Goal: Use online tool/utility: Utilize a website feature to perform a specific function

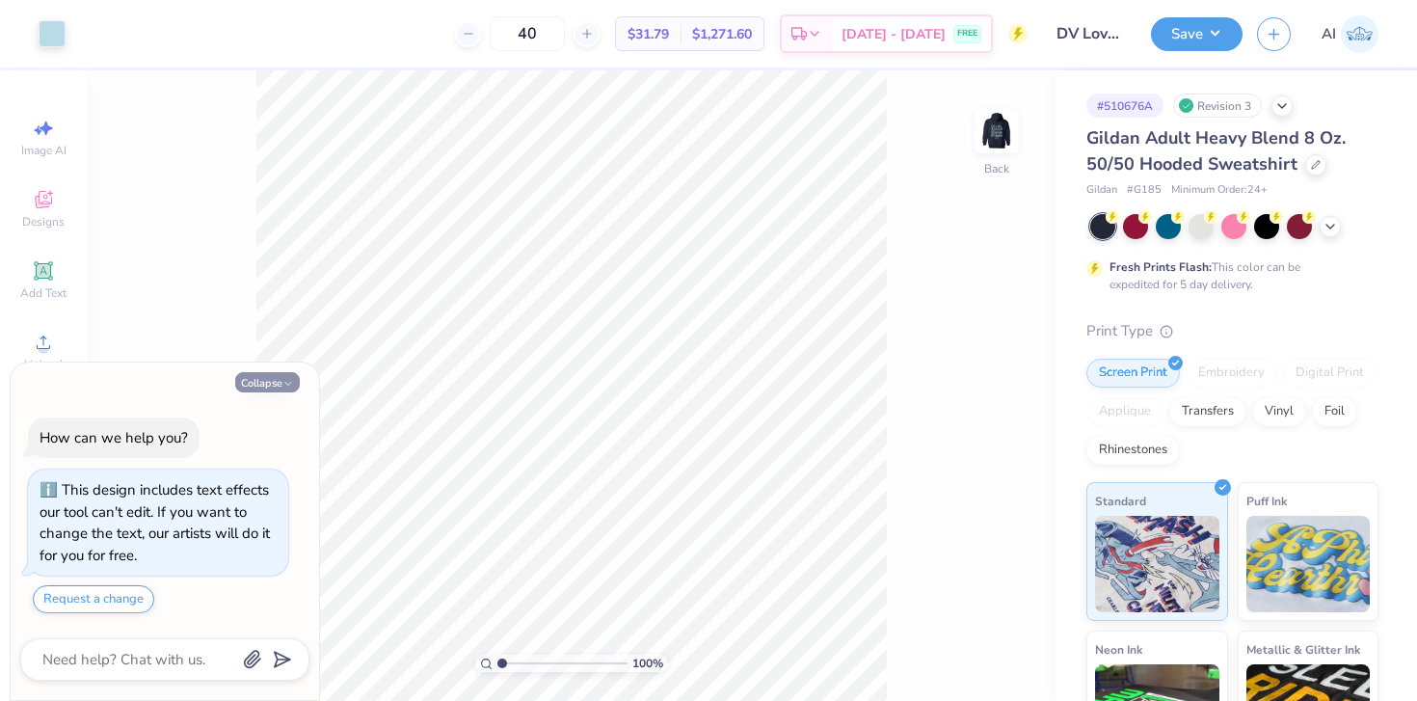
click at [277, 391] on button "Collapse" at bounding box center [267, 382] width 65 height 20
type textarea "x"
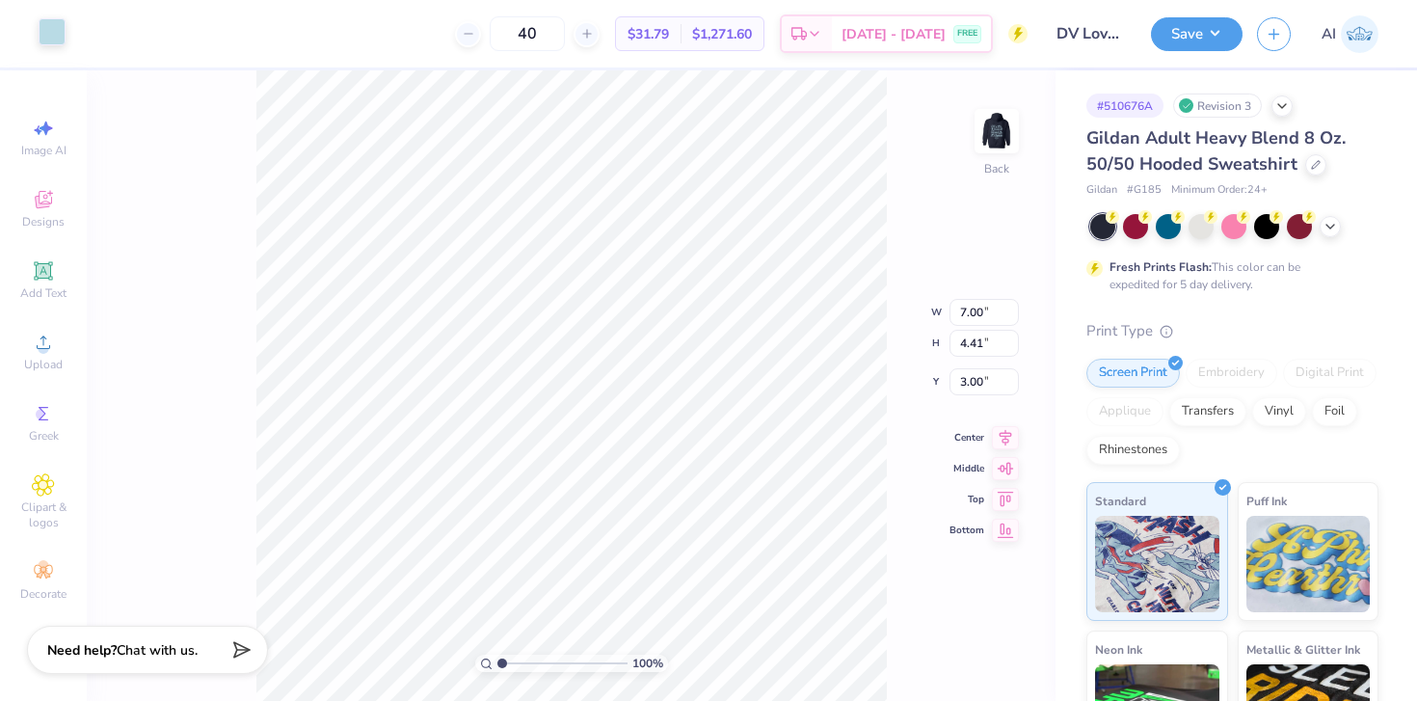
click at [45, 40] on div at bounding box center [52, 31] width 27 height 27
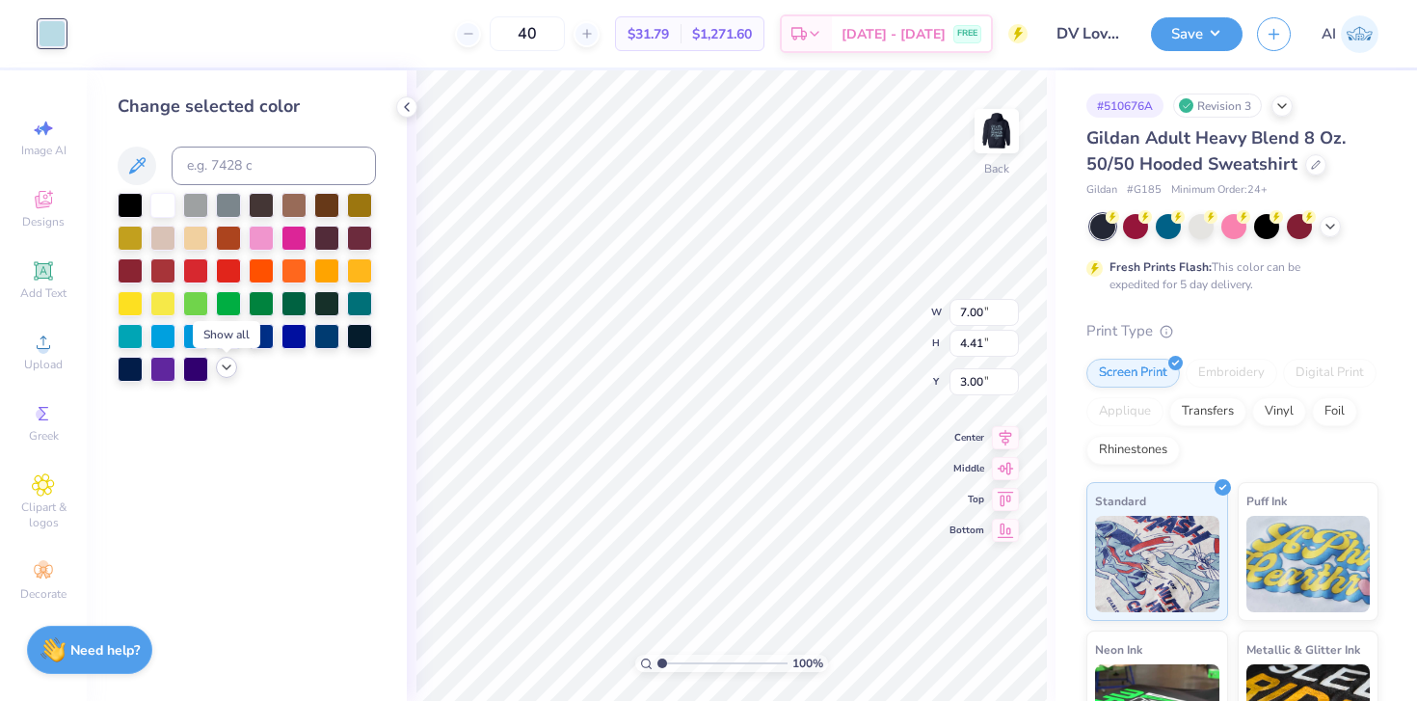
click at [223, 374] on icon at bounding box center [226, 366] width 15 height 15
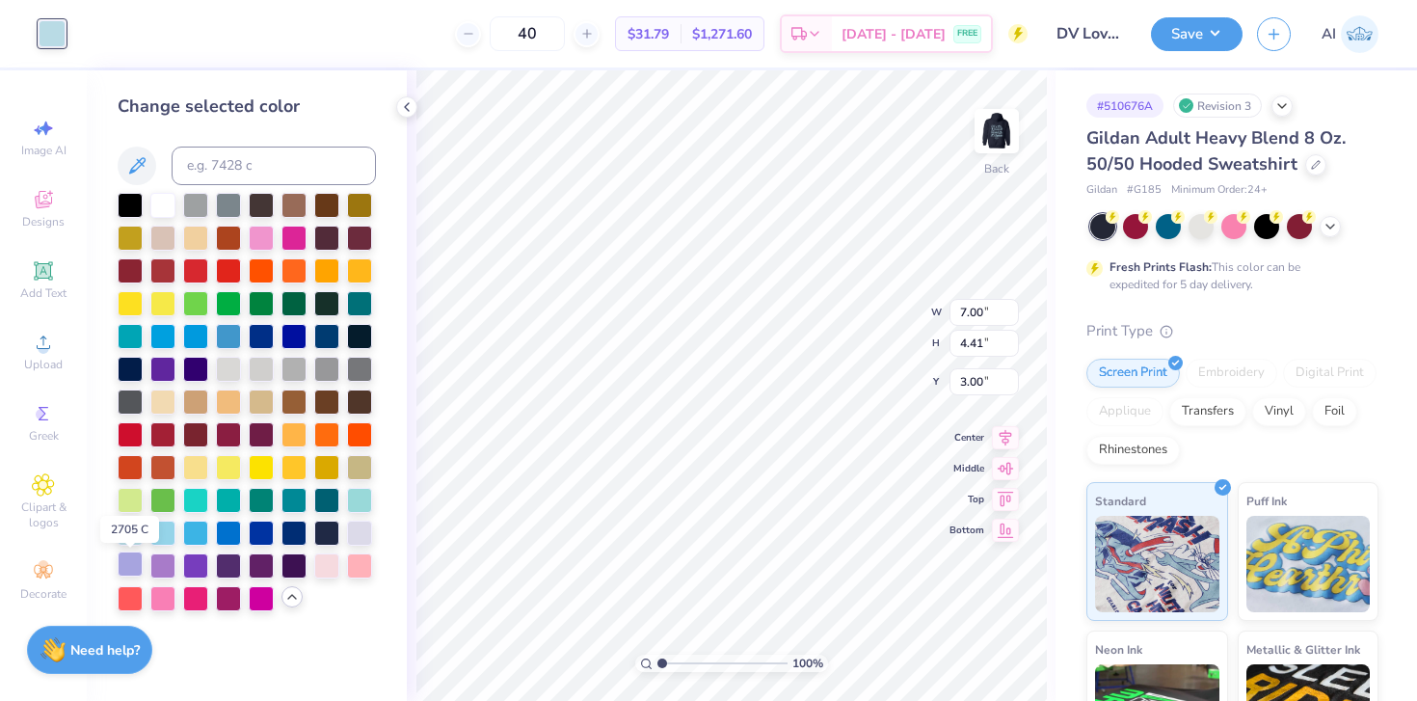
click at [132, 569] on div at bounding box center [130, 563] width 25 height 25
click at [363, 534] on div at bounding box center [359, 531] width 25 height 25
click at [140, 568] on div at bounding box center [130, 563] width 25 height 25
click at [357, 531] on div at bounding box center [359, 531] width 25 height 25
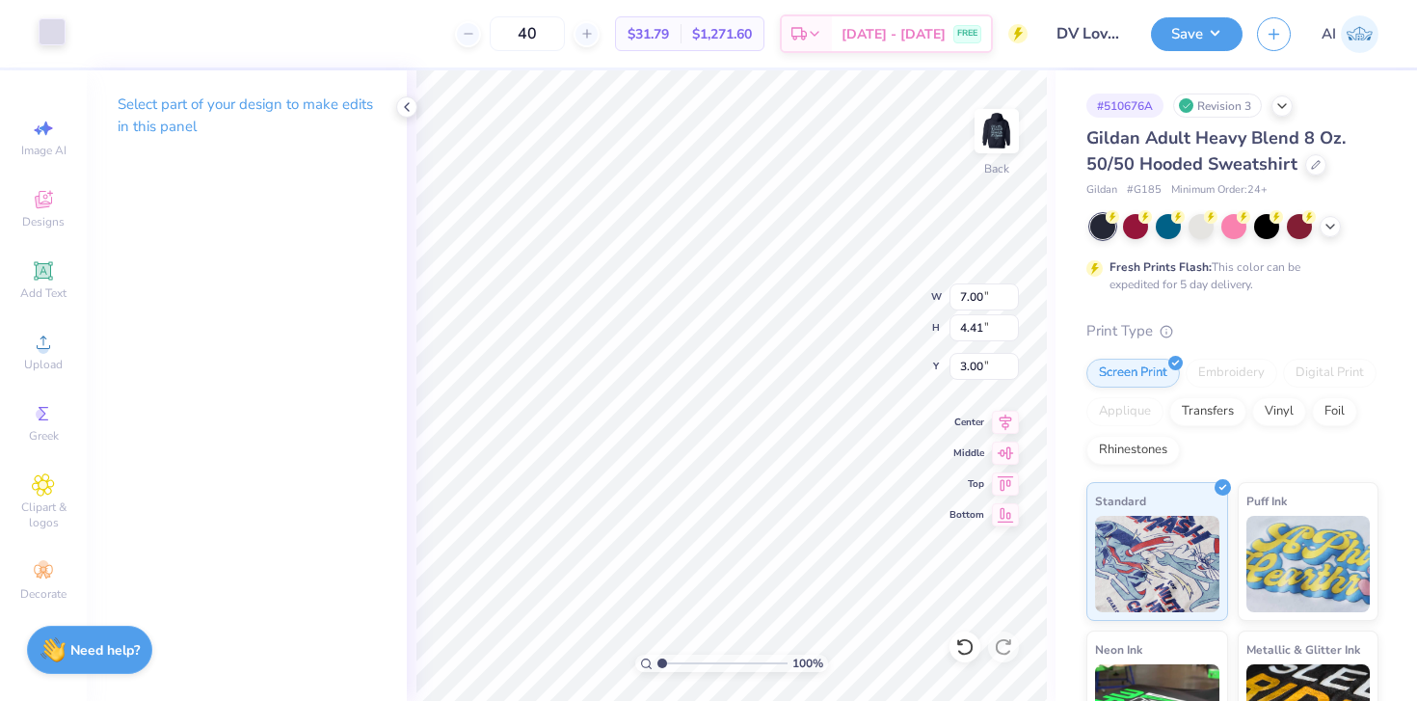
click at [56, 38] on div at bounding box center [52, 31] width 27 height 27
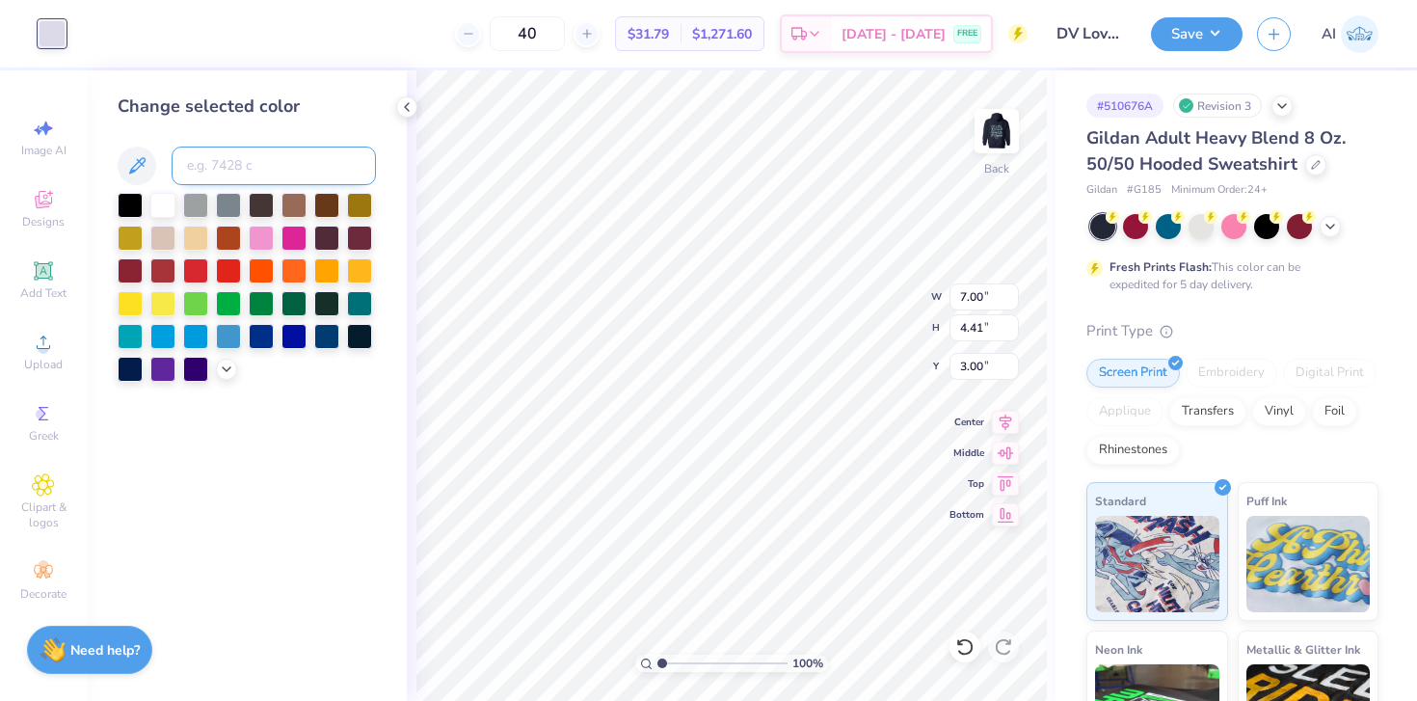
click at [267, 154] on input at bounding box center [274, 165] width 204 height 39
click at [268, 163] on input "DFC5E" at bounding box center [274, 165] width 204 height 39
click at [189, 169] on input "DFC5E" at bounding box center [274, 165] width 204 height 39
click at [223, 170] on input "DFC5E" at bounding box center [274, 165] width 204 height 39
click at [329, 448] on div "Change selected color DFC5FE" at bounding box center [247, 385] width 320 height 630
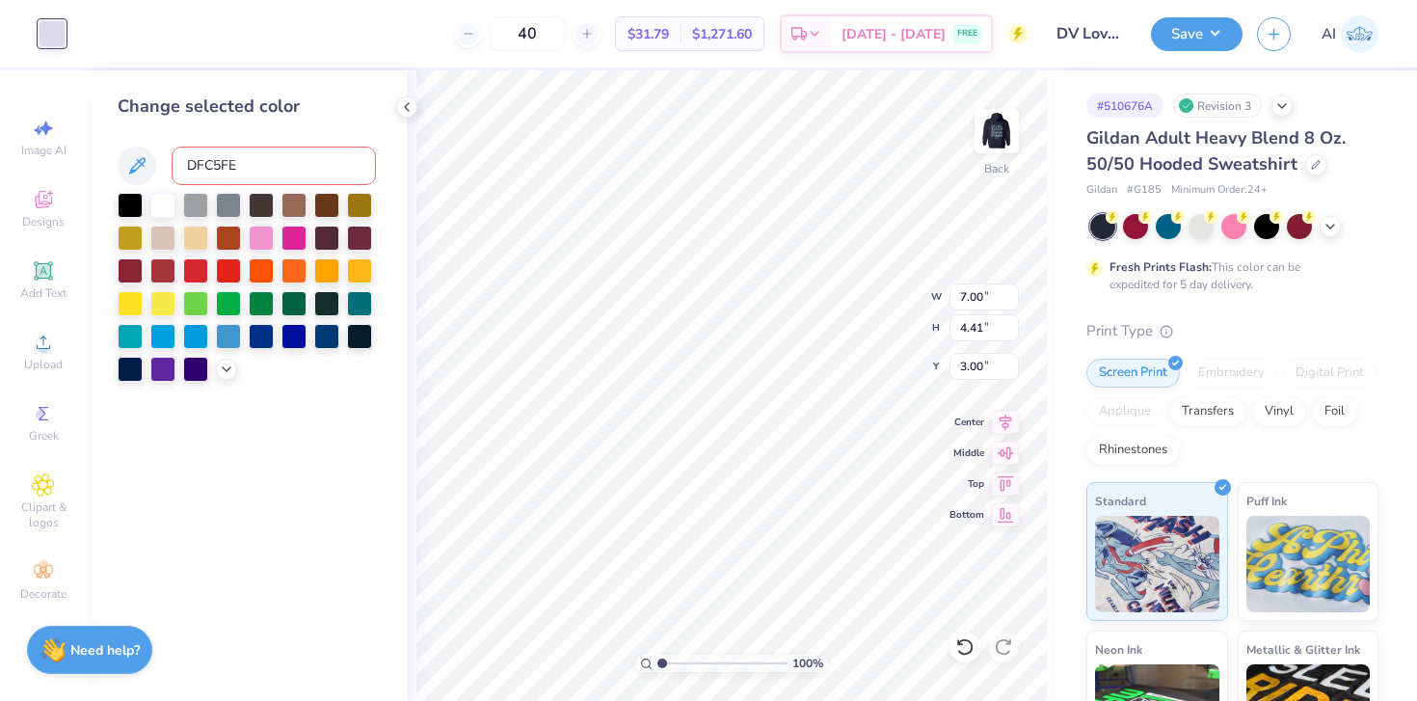
click at [308, 156] on input "DFC5FE" at bounding box center [274, 165] width 204 height 39
click at [244, 166] on input "DFC5FE" at bounding box center [274, 165] width 204 height 39
click at [185, 160] on input "DFC5FE" at bounding box center [274, 165] width 204 height 39
click at [264, 163] on input "#DFC5FE" at bounding box center [274, 165] width 204 height 39
type input "#DFC5FE"
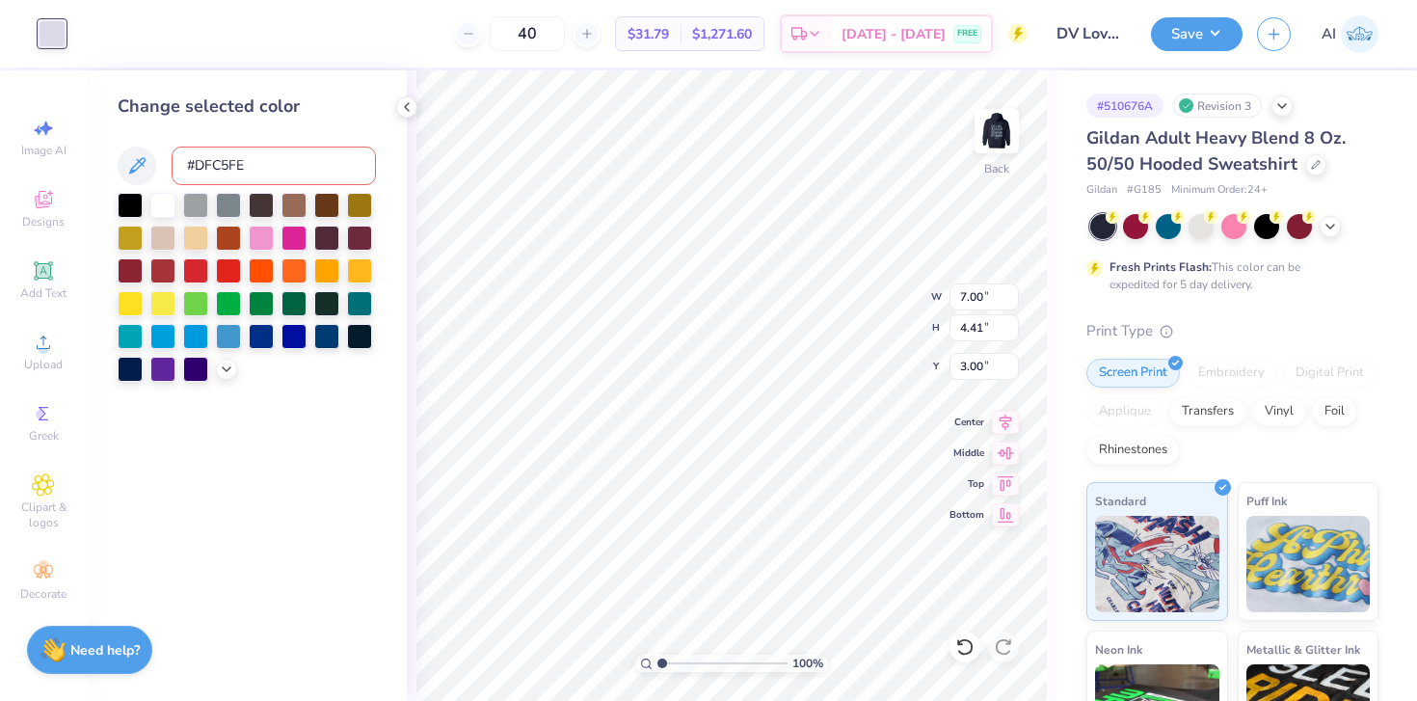
click at [267, 391] on div "Change selected color #DFC5FE" at bounding box center [247, 385] width 320 height 630
click at [223, 372] on icon at bounding box center [226, 366] width 15 height 15
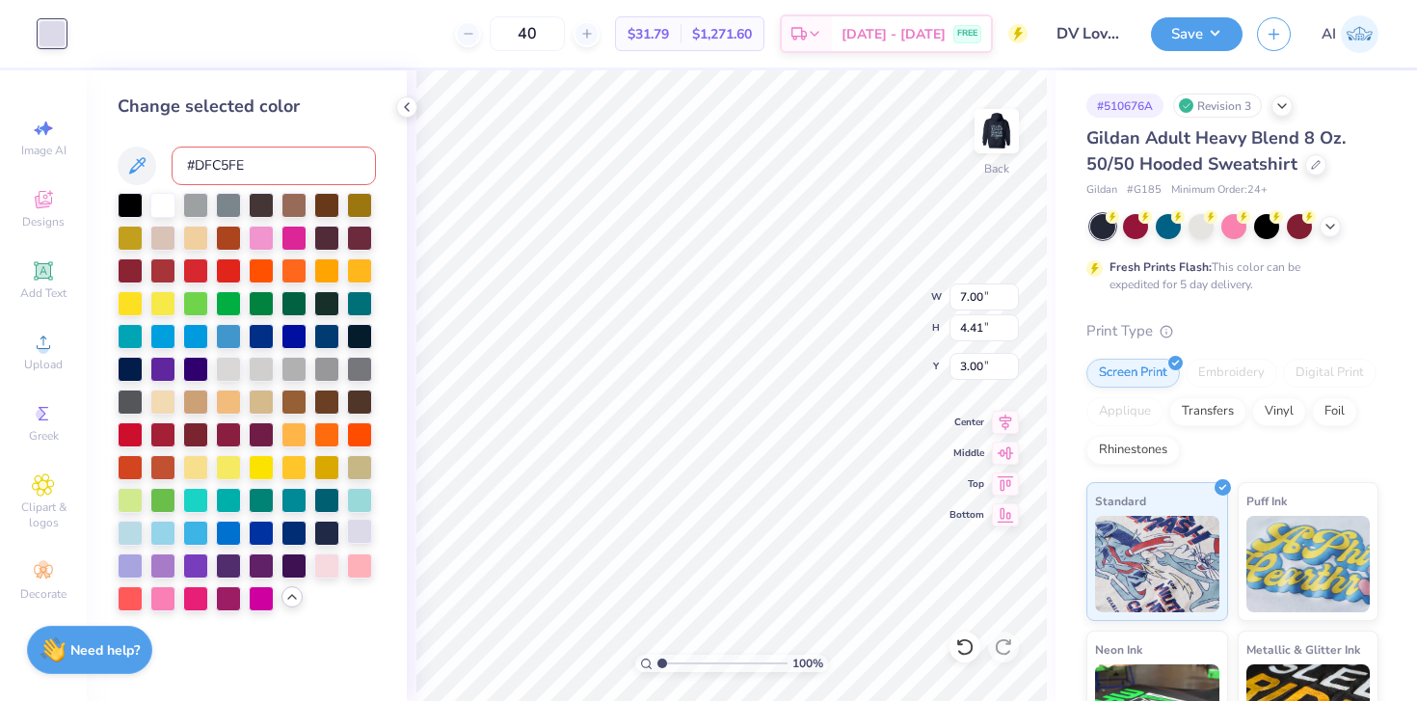
click at [359, 540] on div at bounding box center [359, 531] width 25 height 25
click at [136, 572] on div at bounding box center [130, 563] width 25 height 25
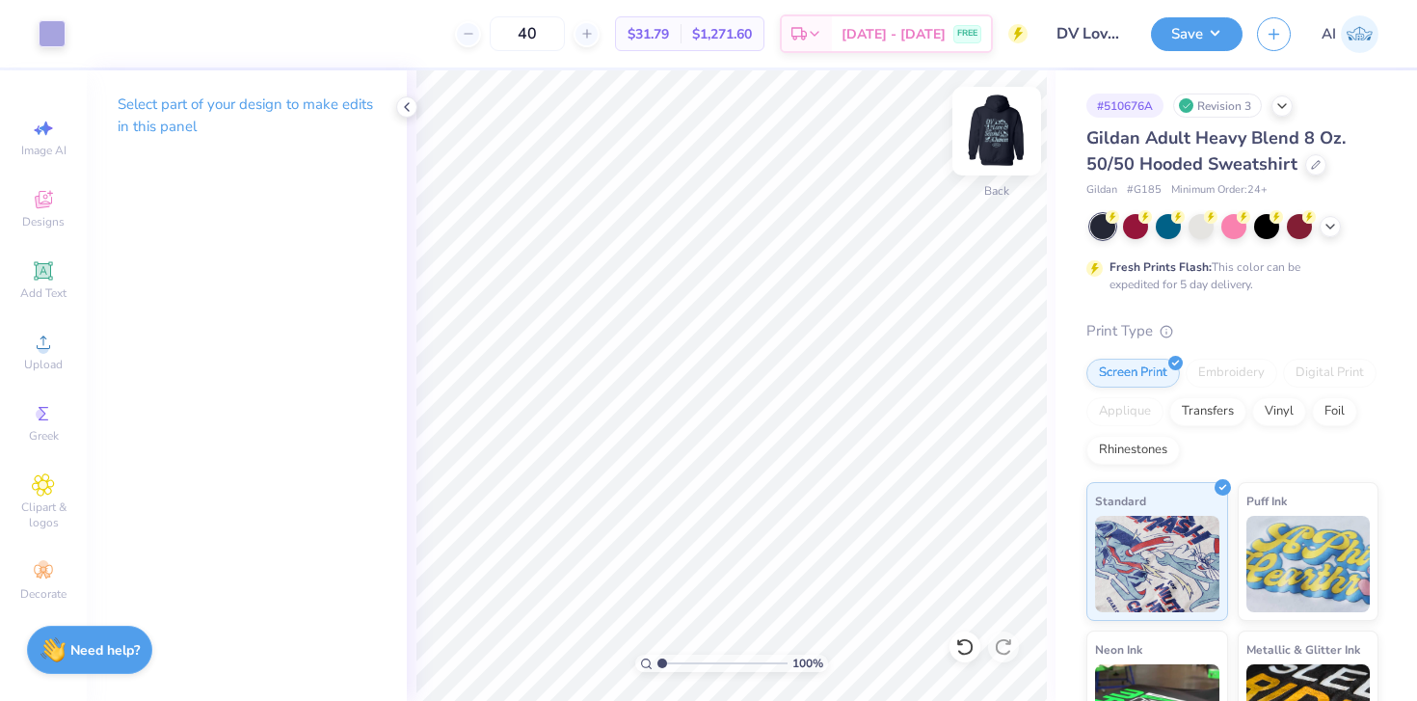
click at [990, 144] on img at bounding box center [996, 131] width 77 height 77
click at [40, 32] on div at bounding box center [52, 31] width 27 height 27
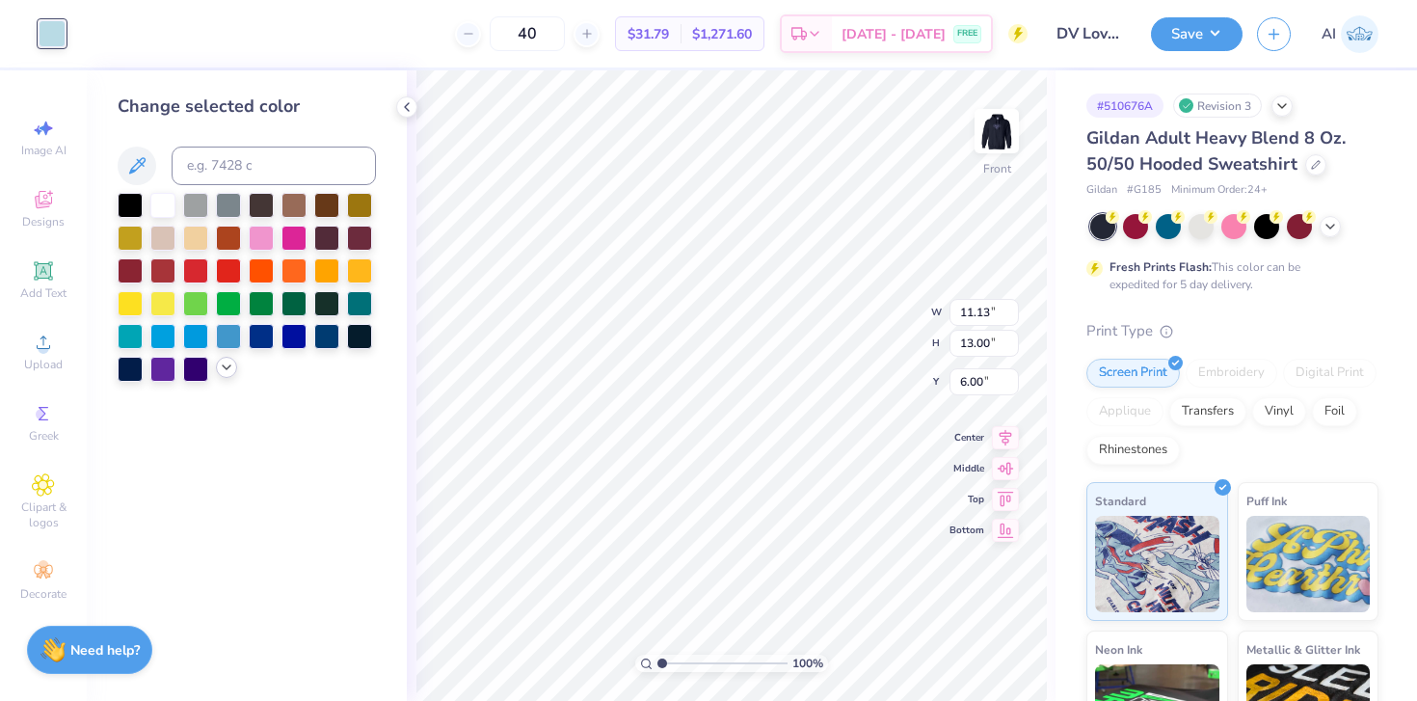
click at [225, 378] on div at bounding box center [226, 367] width 21 height 21
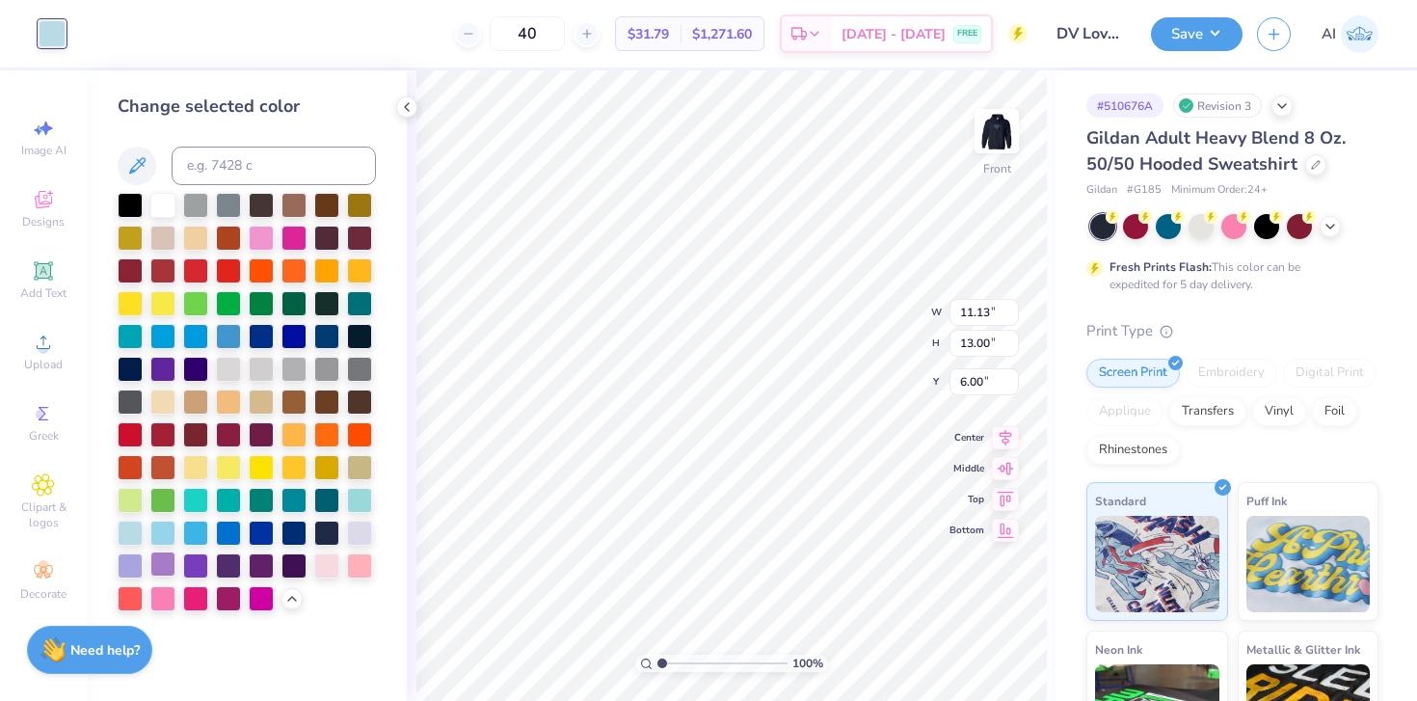
click at [164, 573] on div at bounding box center [162, 563] width 25 height 25
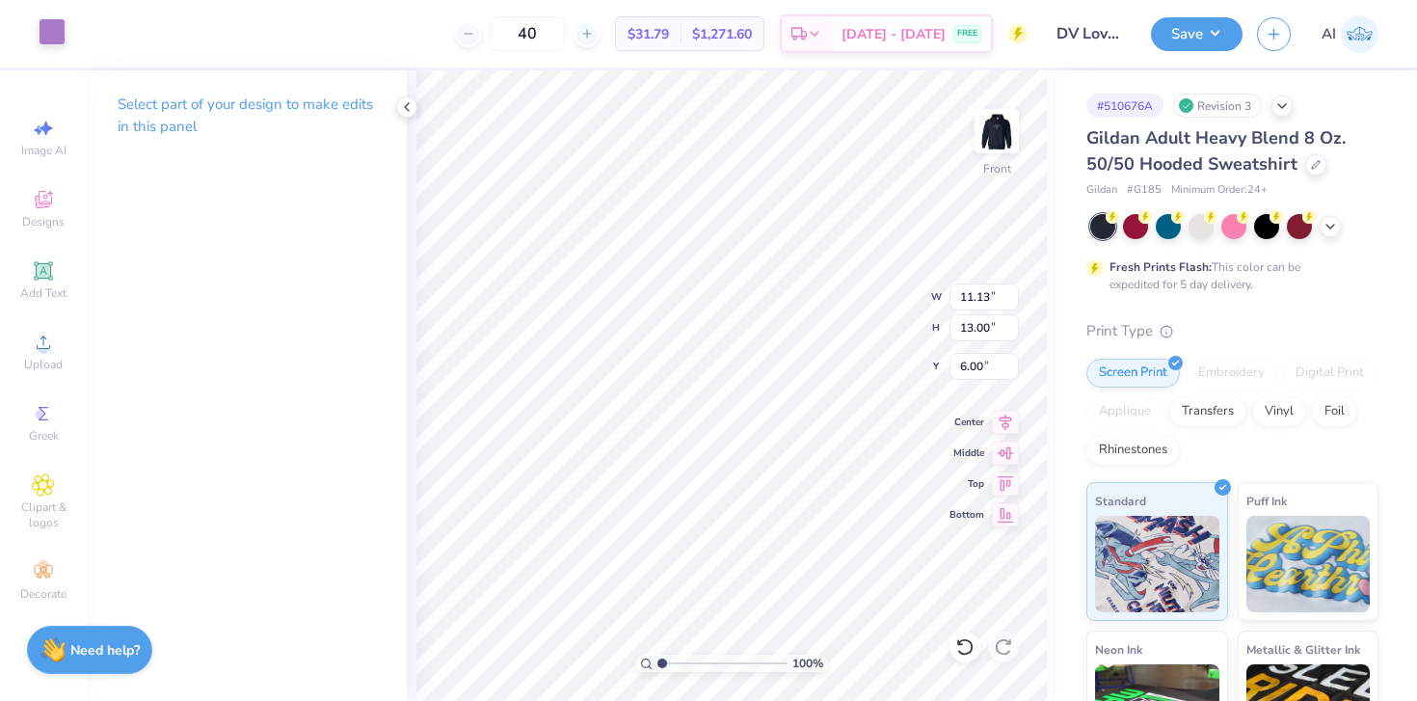
click at [51, 27] on div at bounding box center [52, 31] width 27 height 27
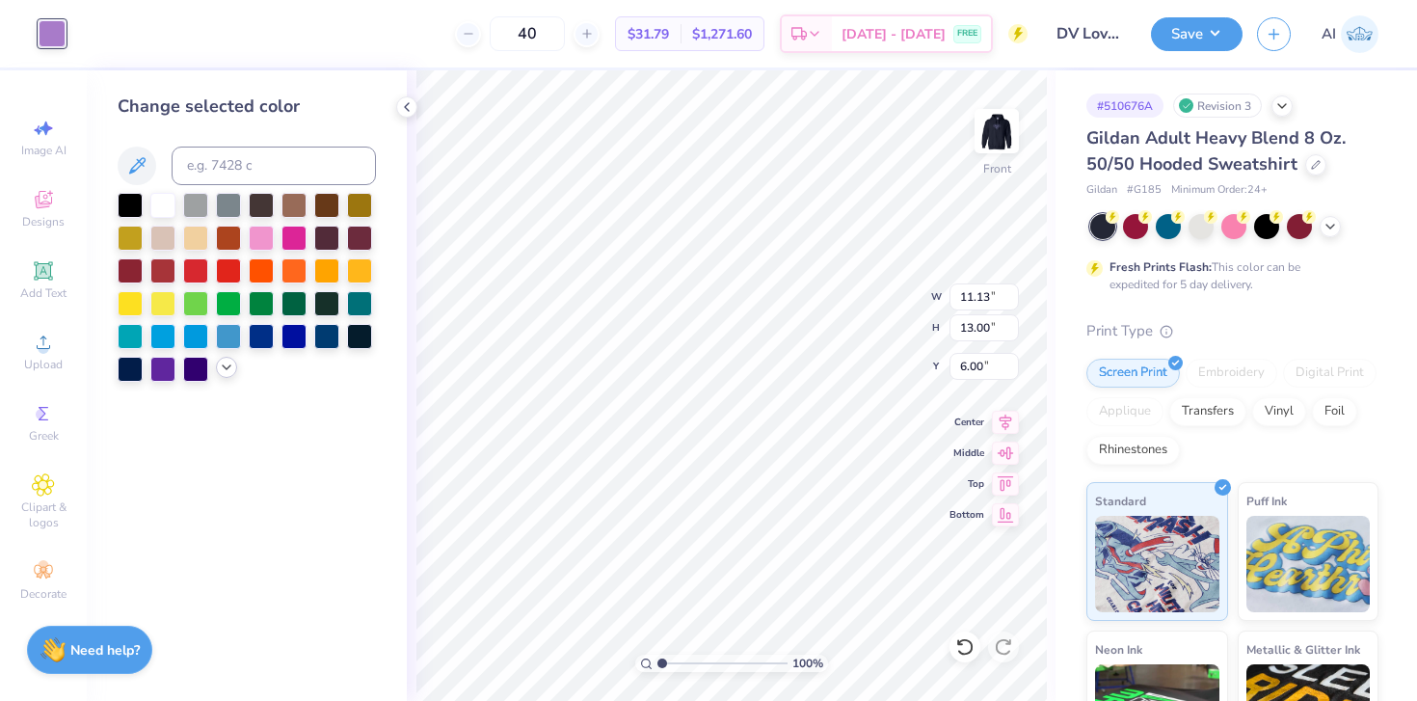
click at [222, 371] on icon at bounding box center [226, 366] width 15 height 15
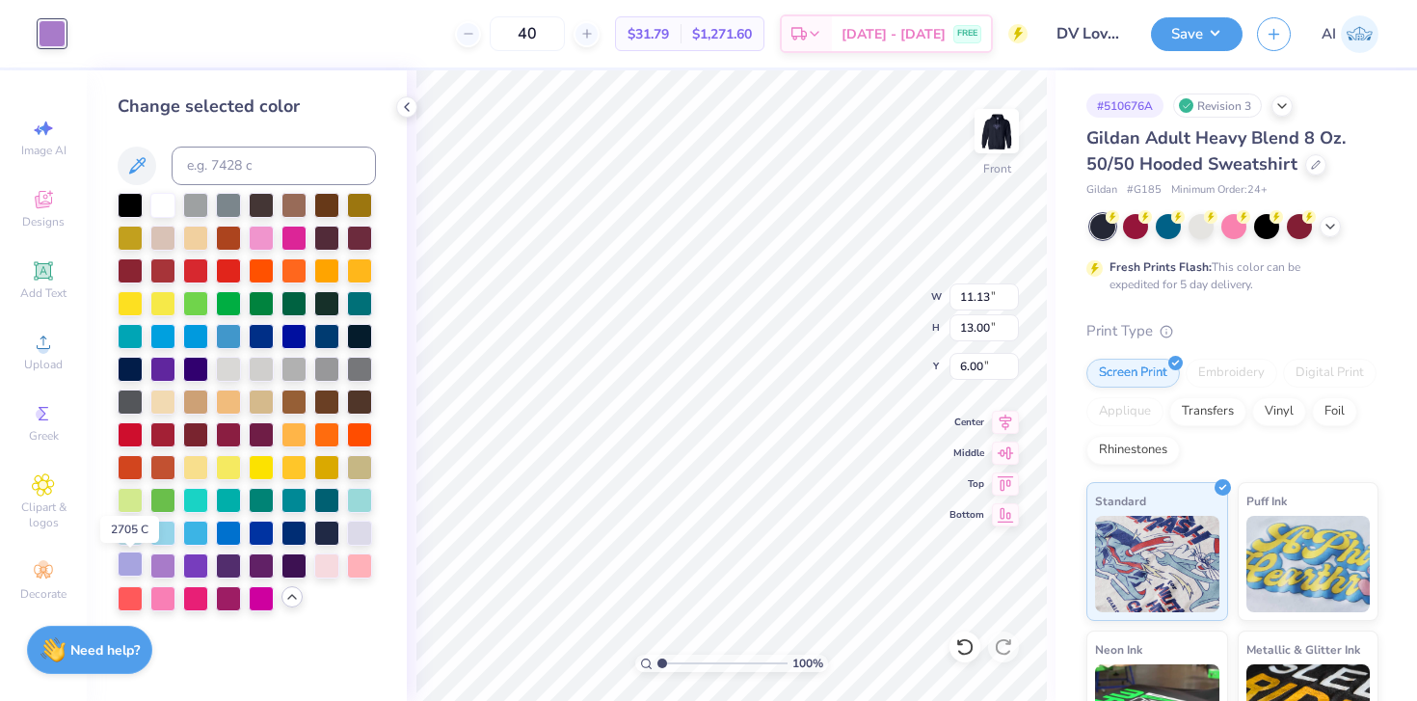
click at [126, 568] on div at bounding box center [130, 563] width 25 height 25
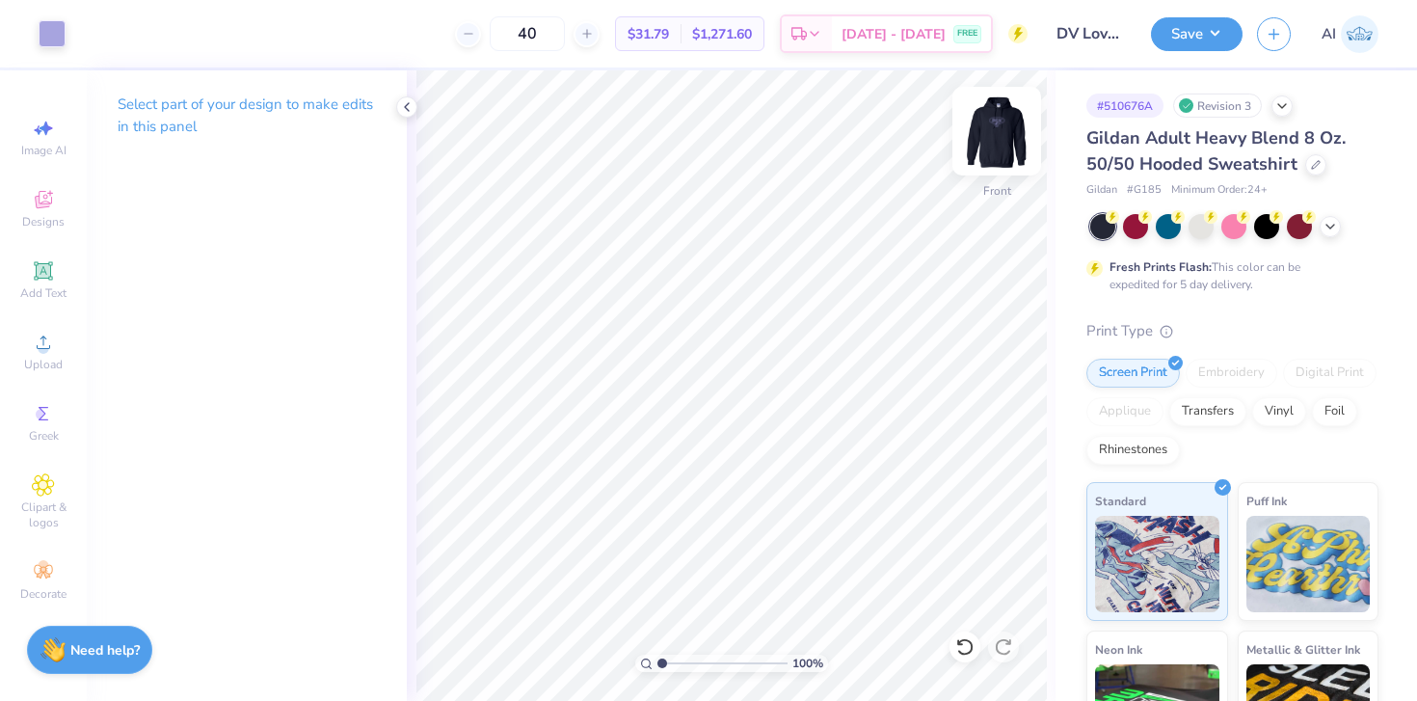
click at [994, 135] on img at bounding box center [996, 131] width 77 height 77
click at [1223, 38] on button "Save" at bounding box center [1197, 31] width 92 height 34
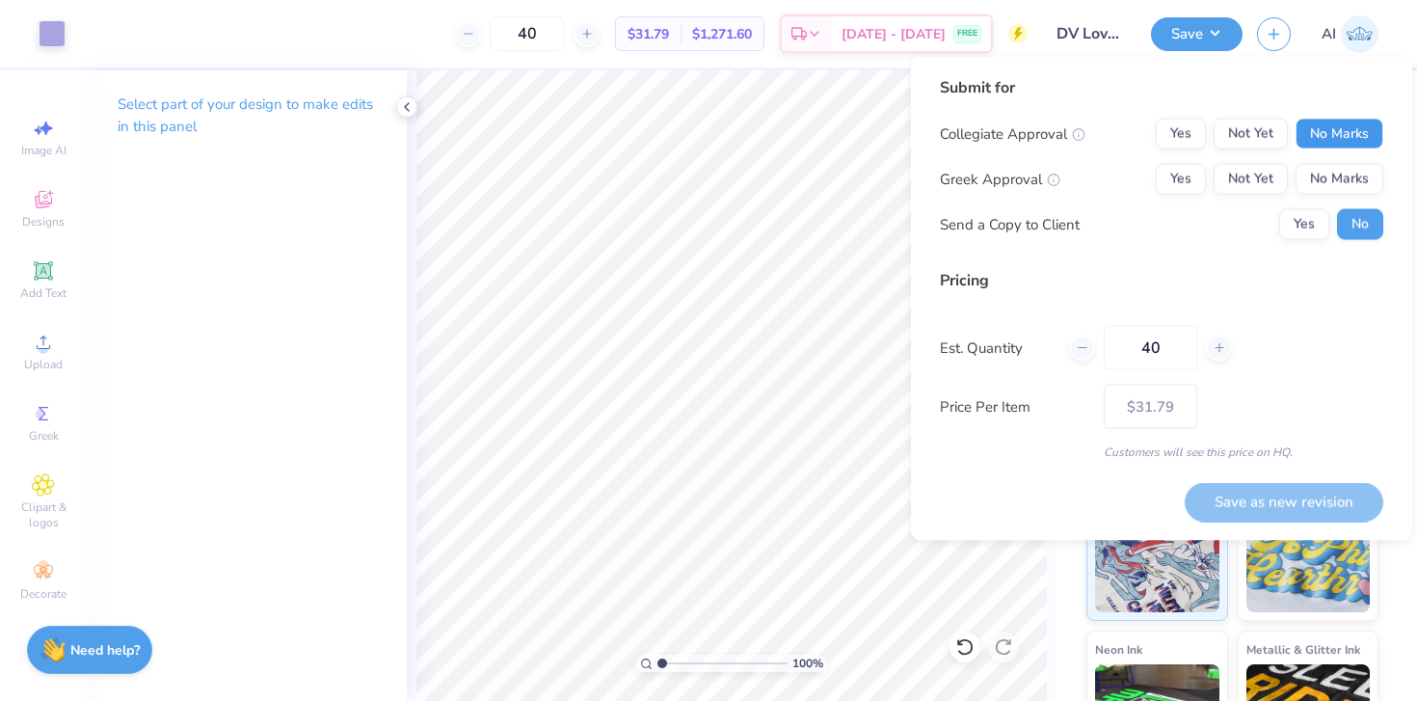
click at [1326, 139] on button "No Marks" at bounding box center [1339, 134] width 88 height 31
click at [1350, 180] on button "No Marks" at bounding box center [1339, 179] width 88 height 31
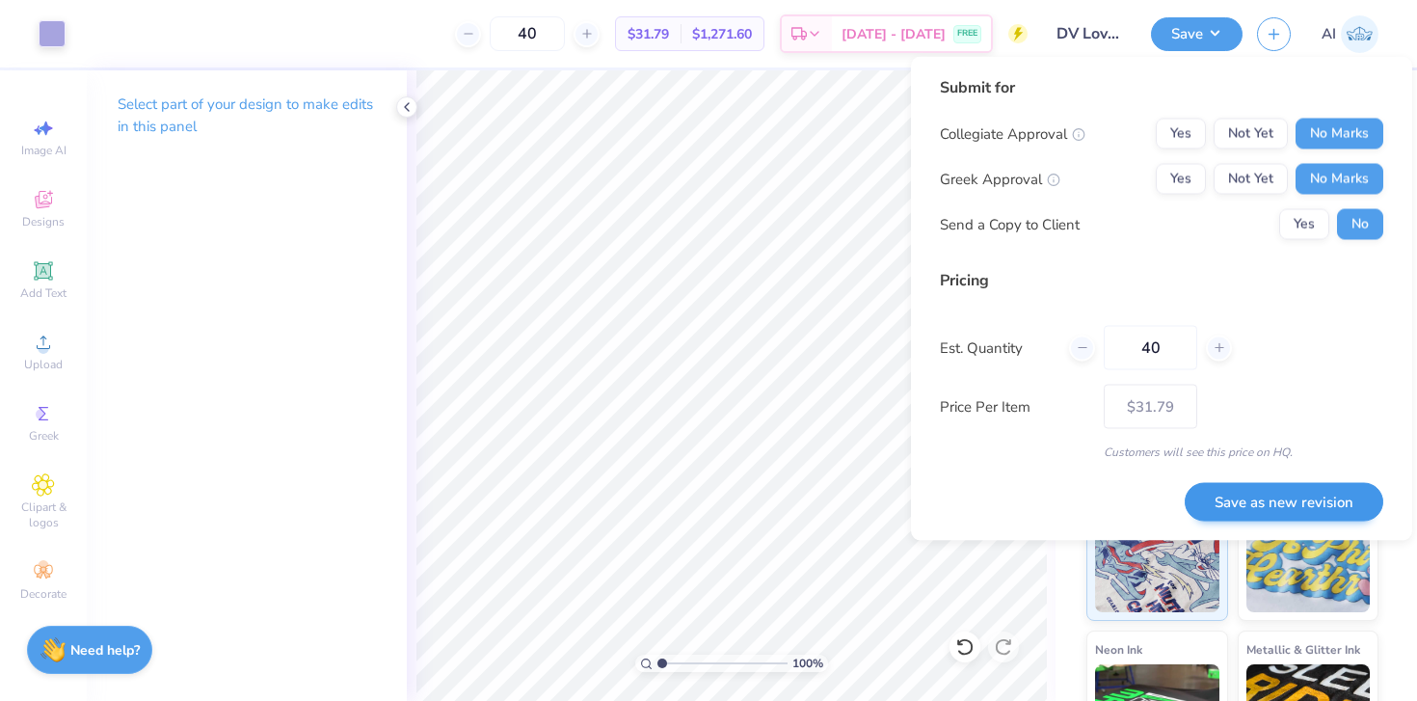
click at [1288, 505] on button "Save as new revision" at bounding box center [1283, 502] width 199 height 40
type input "$31.79"
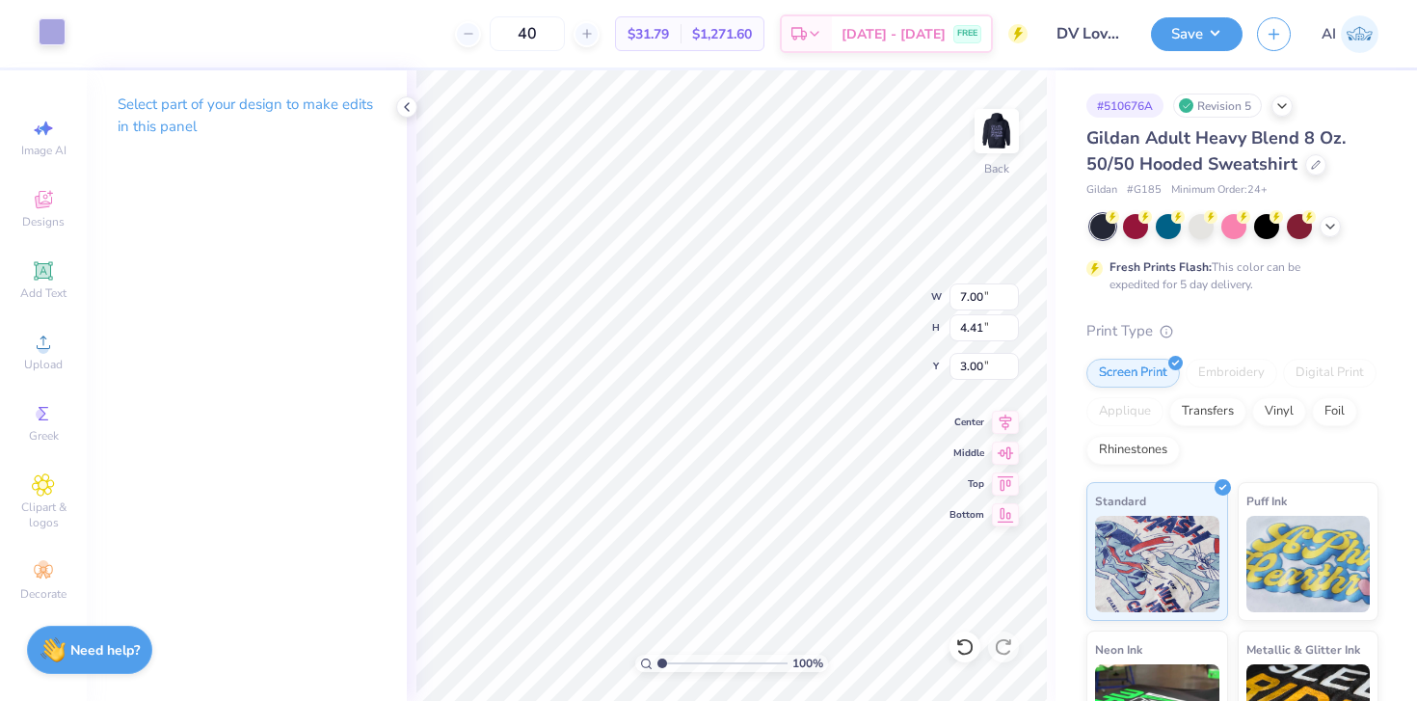
click at [59, 28] on div at bounding box center [52, 31] width 27 height 27
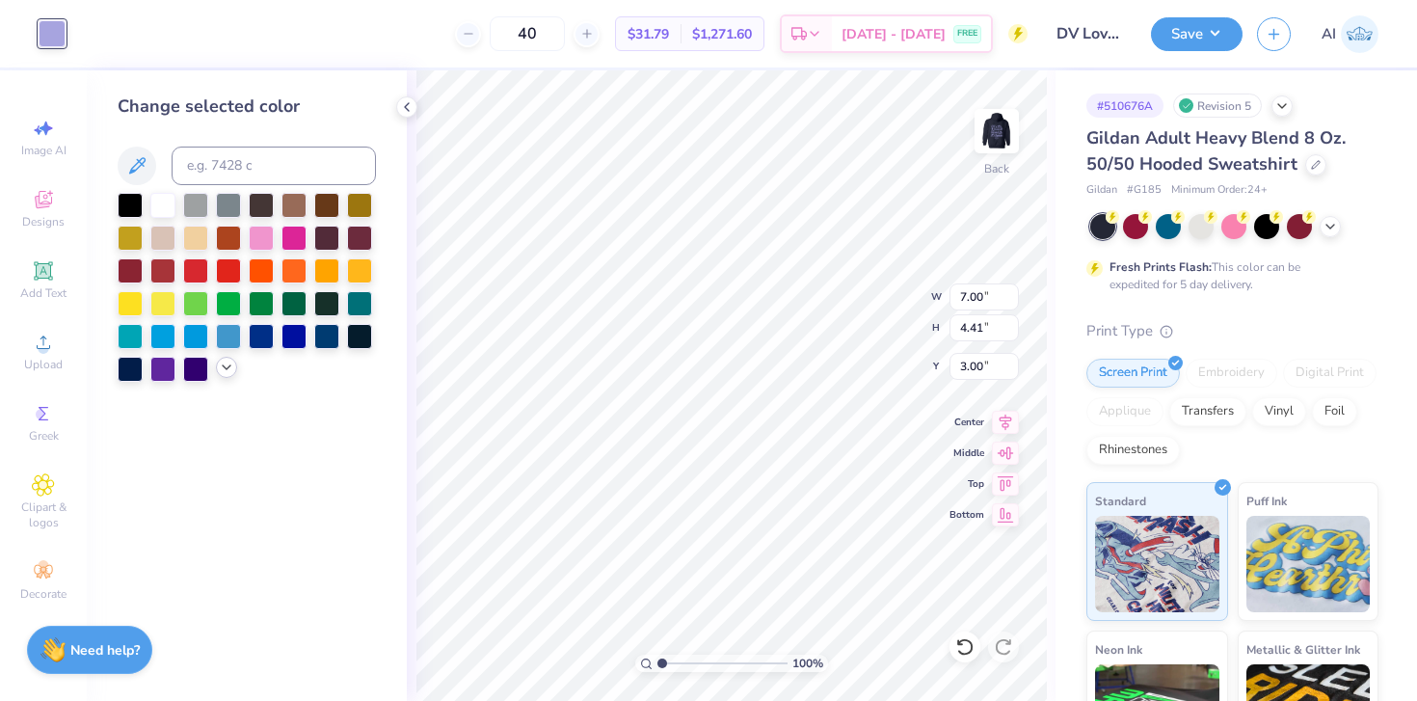
click at [225, 373] on icon at bounding box center [226, 366] width 15 height 15
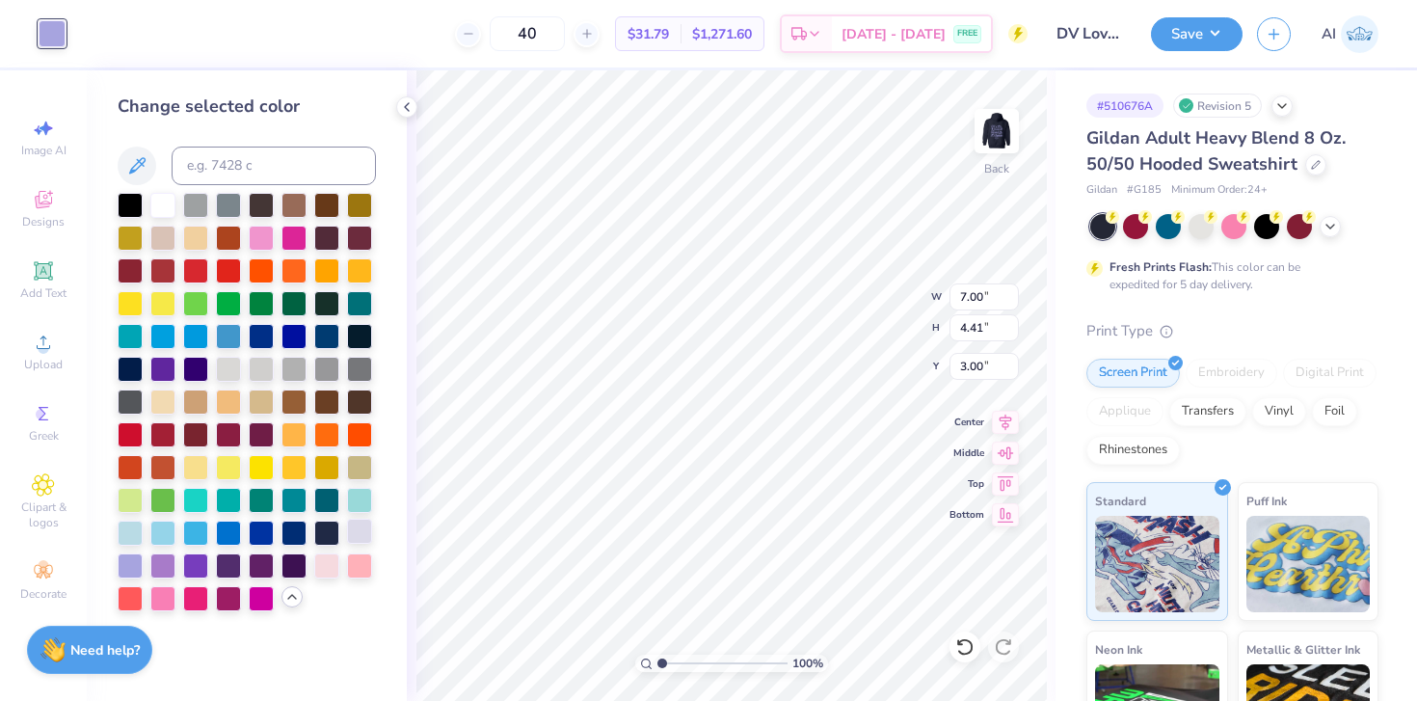
click at [357, 536] on div at bounding box center [359, 531] width 25 height 25
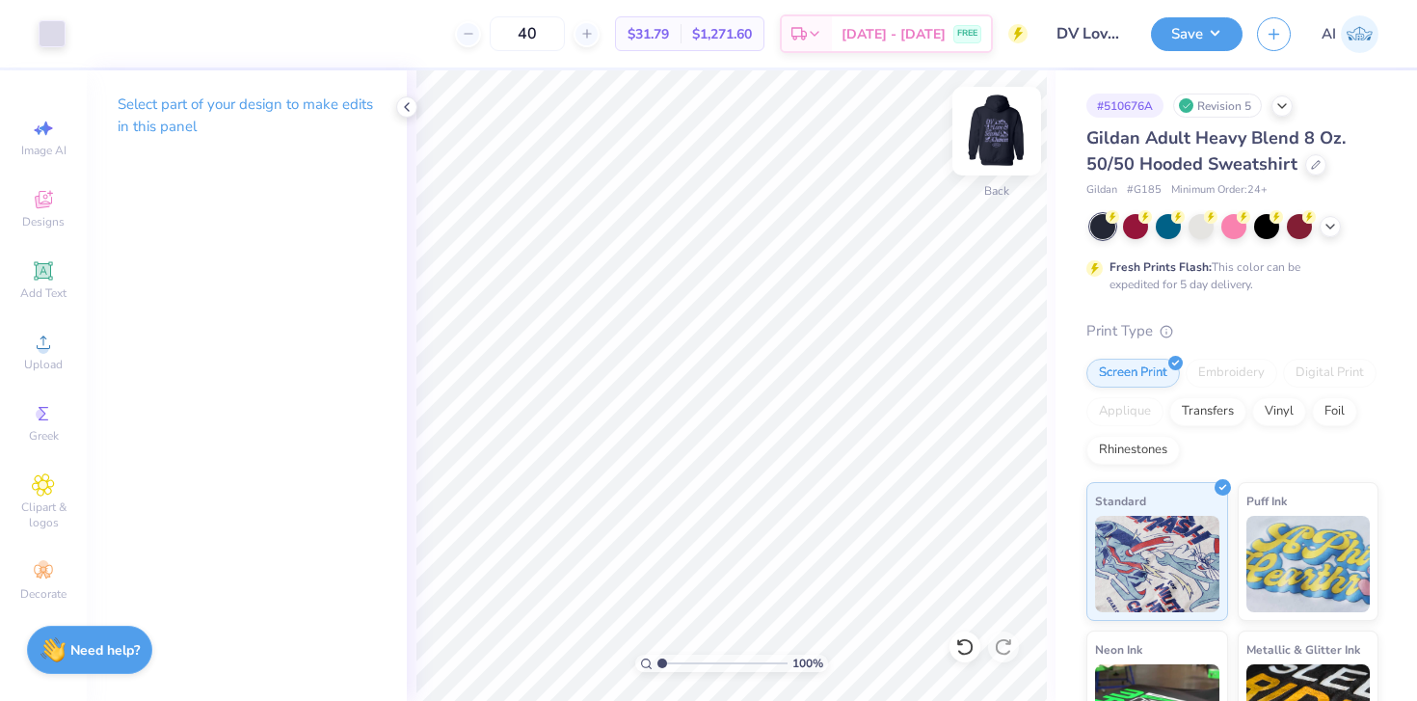
click at [988, 140] on img at bounding box center [996, 131] width 77 height 77
click at [65, 49] on div "Art colors" at bounding box center [33, 33] width 66 height 67
click at [48, 34] on div at bounding box center [52, 31] width 27 height 27
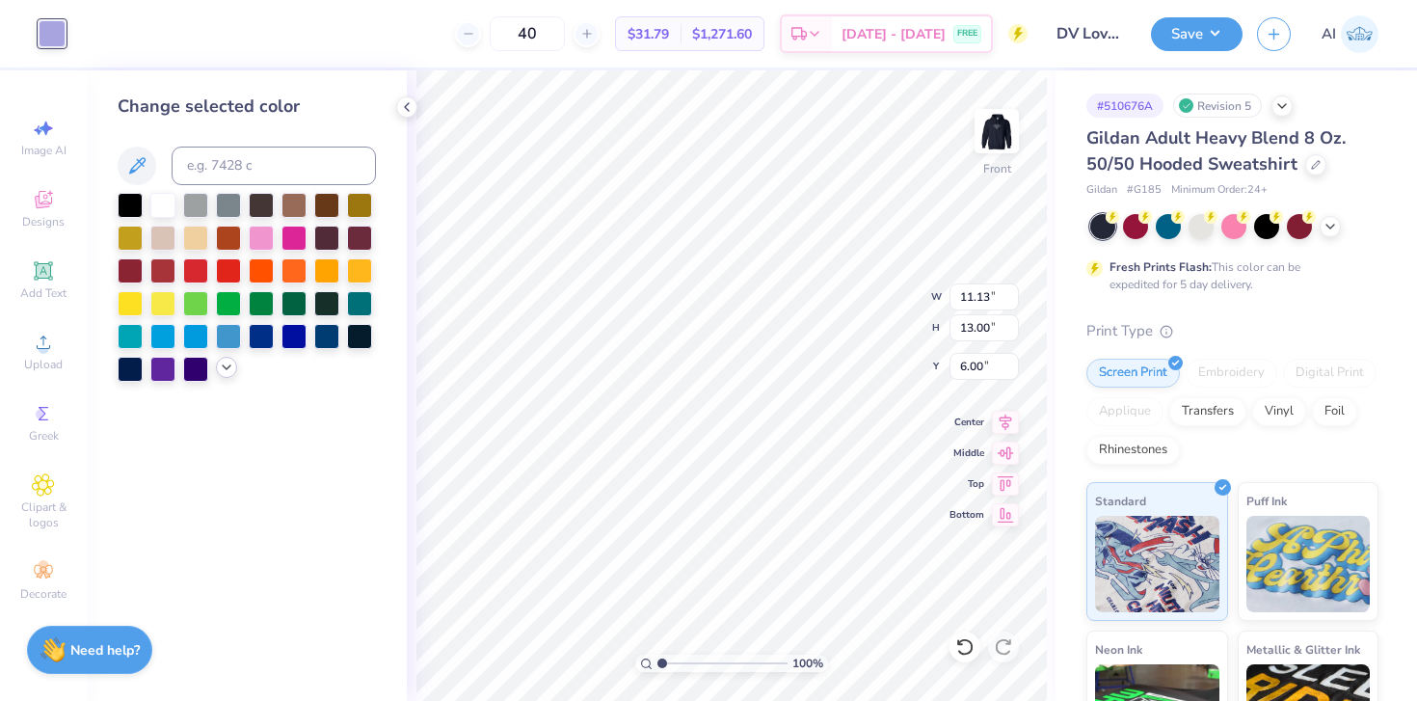
click at [224, 378] on div at bounding box center [226, 367] width 21 height 21
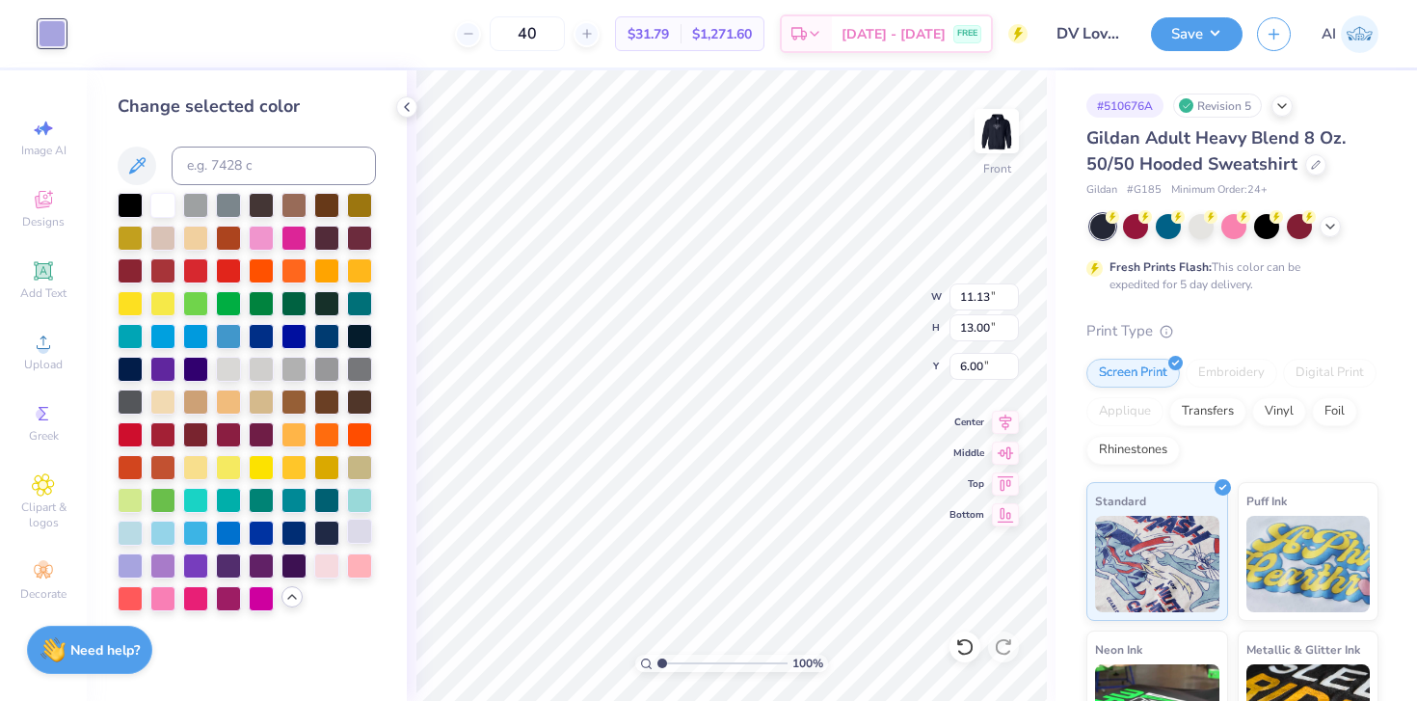
click at [355, 544] on div at bounding box center [359, 531] width 25 height 25
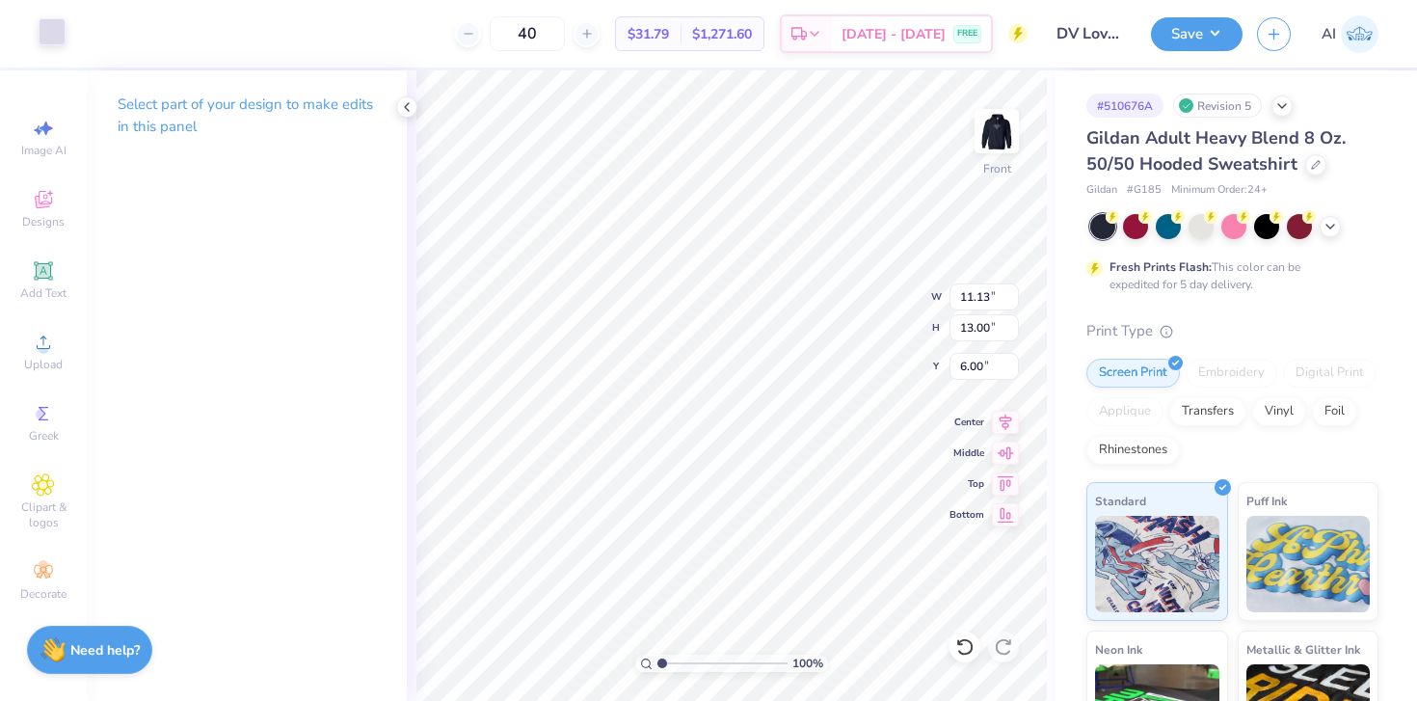
click at [49, 35] on div at bounding box center [52, 31] width 27 height 27
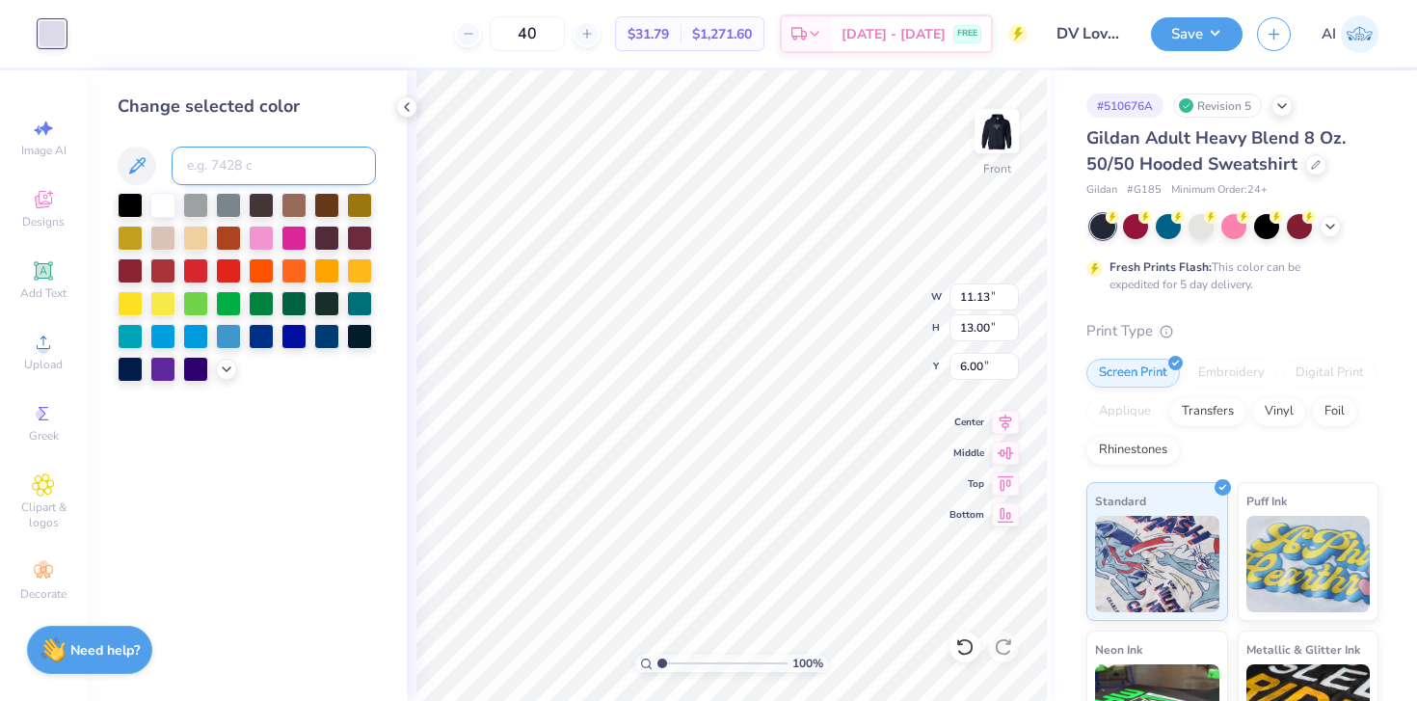
click at [264, 176] on input at bounding box center [274, 165] width 204 height 39
type input "7428"
paste input "#dbd8e9"
type input "#dbd8e9"
drag, startPoint x: 273, startPoint y: 177, endPoint x: 173, endPoint y: 171, distance: 99.5
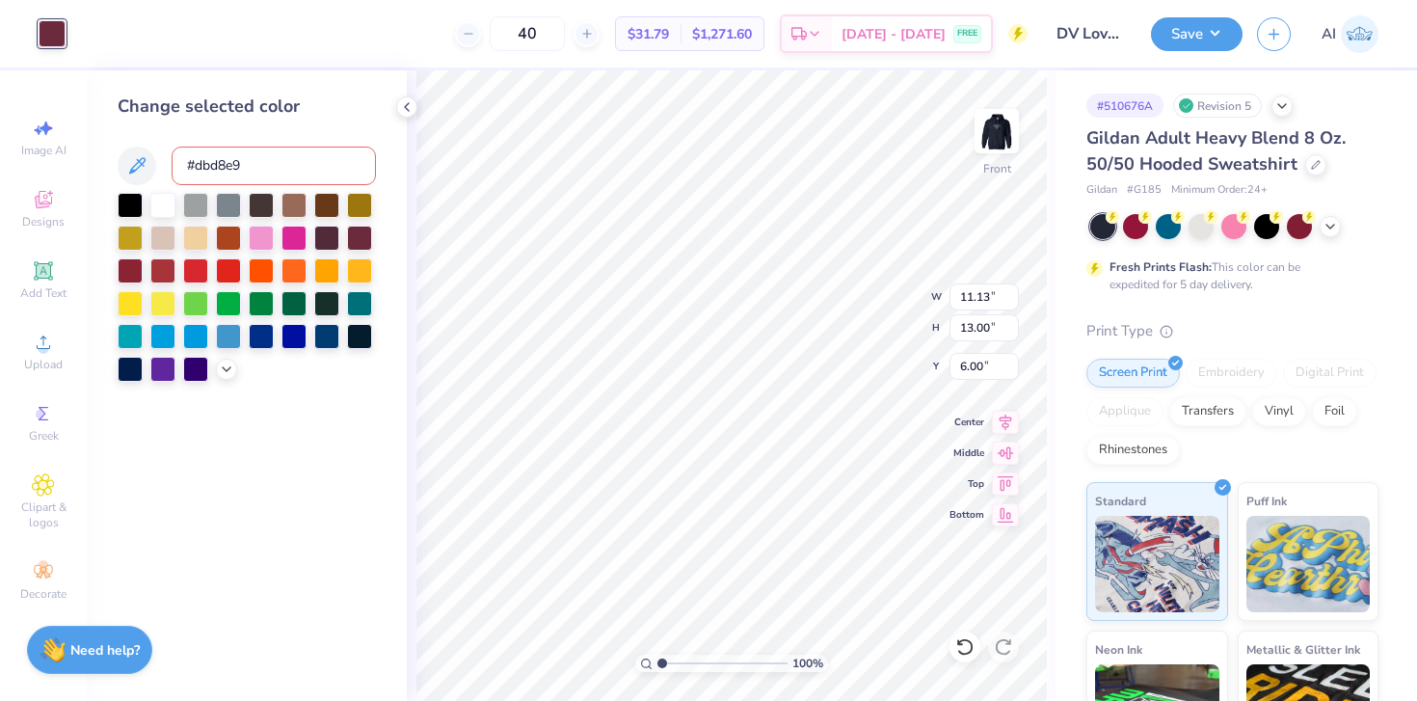
click at [173, 171] on input "#dbd8e9" at bounding box center [274, 165] width 204 height 39
paste input
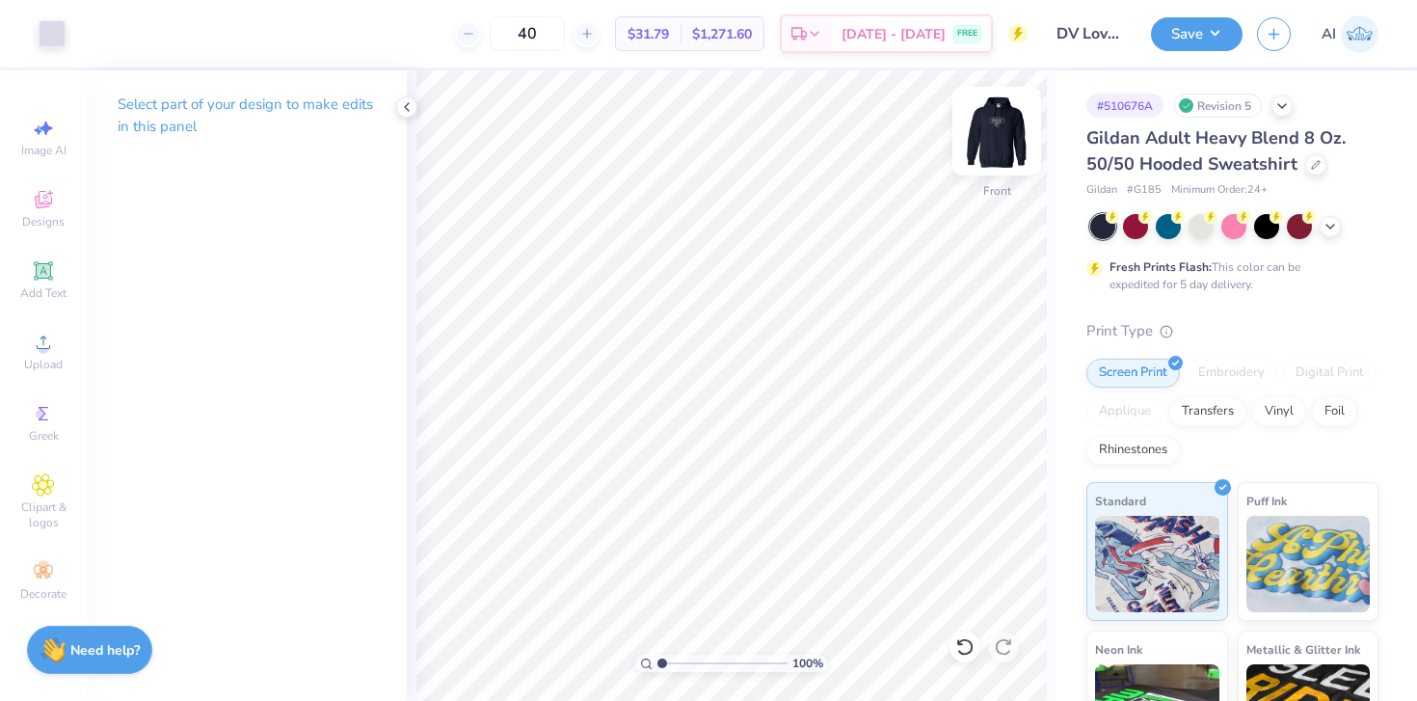
click at [1001, 121] on img at bounding box center [996, 131] width 77 height 77
click at [56, 40] on div at bounding box center [52, 31] width 27 height 27
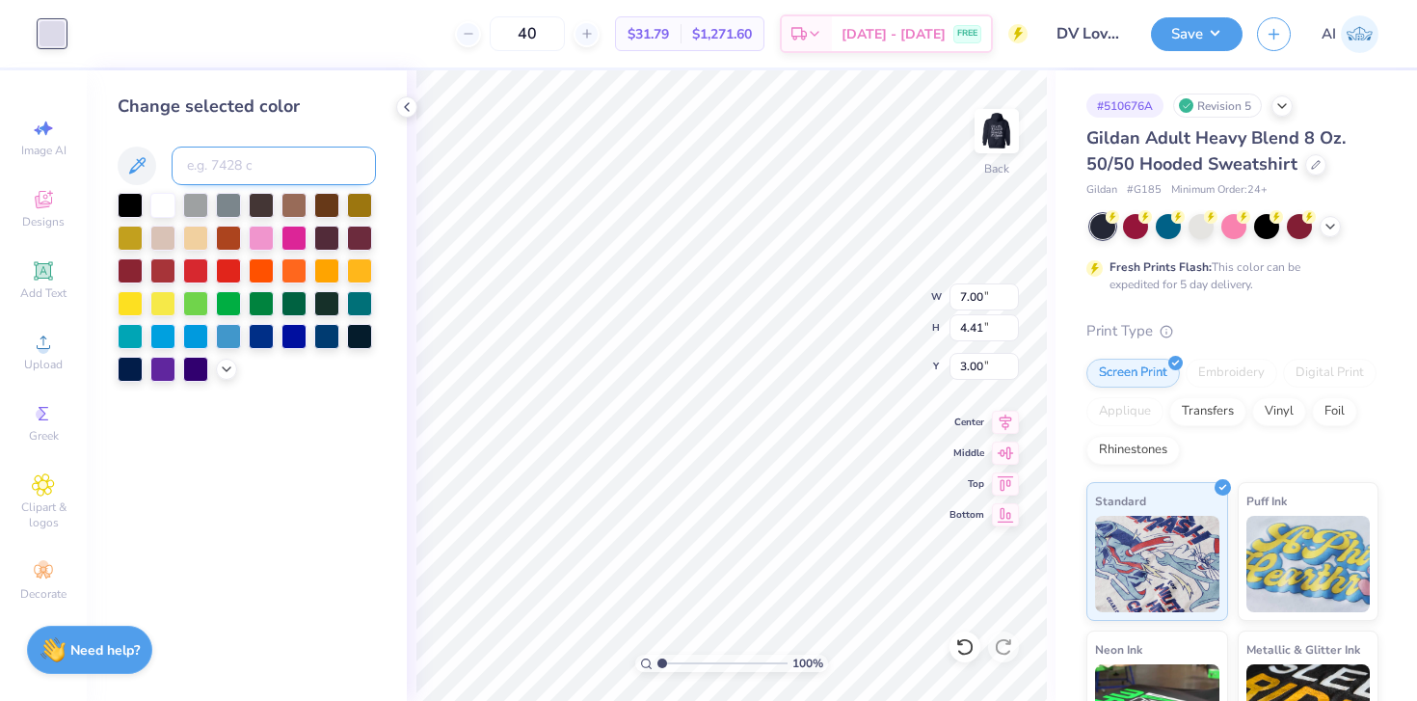
click at [293, 155] on input at bounding box center [274, 165] width 204 height 39
paste input
click at [261, 169] on input at bounding box center [274, 165] width 204 height 39
click at [328, 167] on input at bounding box center [274, 165] width 204 height 39
paste input
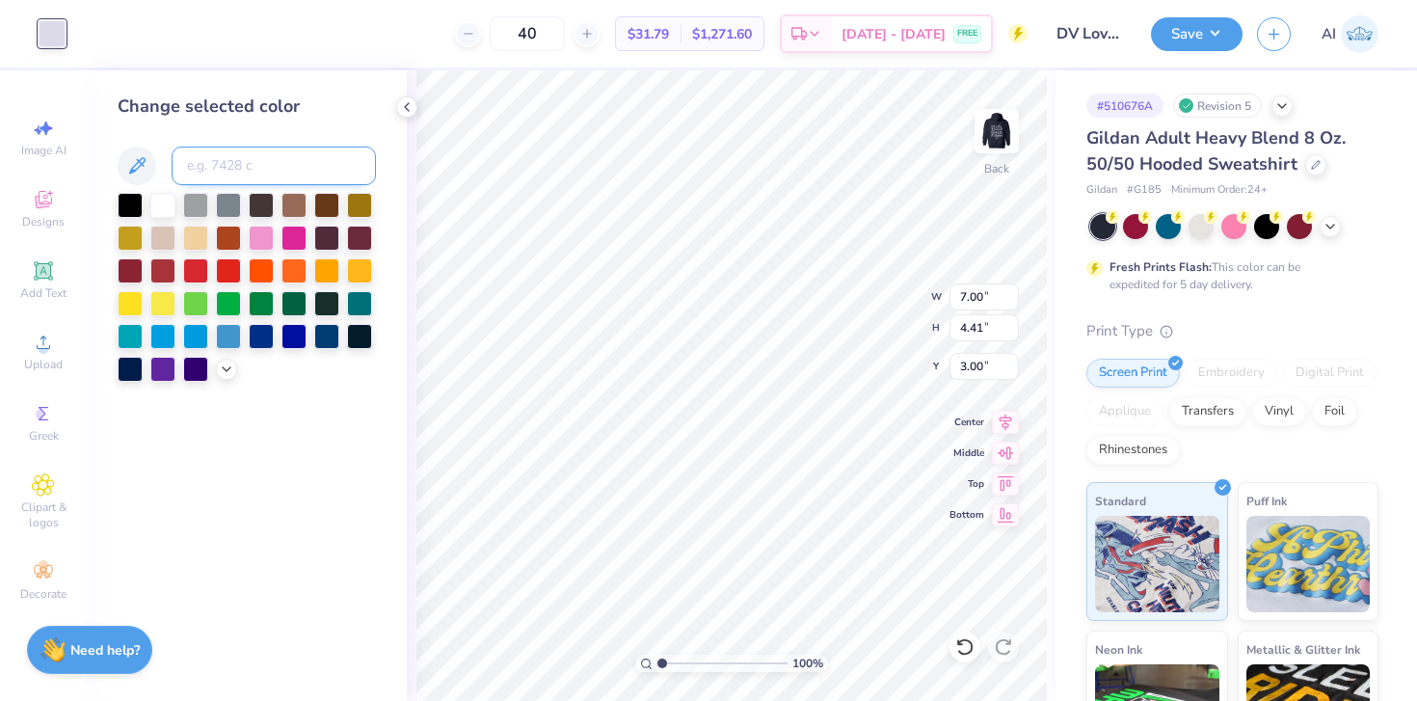
click at [254, 171] on input at bounding box center [274, 165] width 204 height 39
type input "7443"
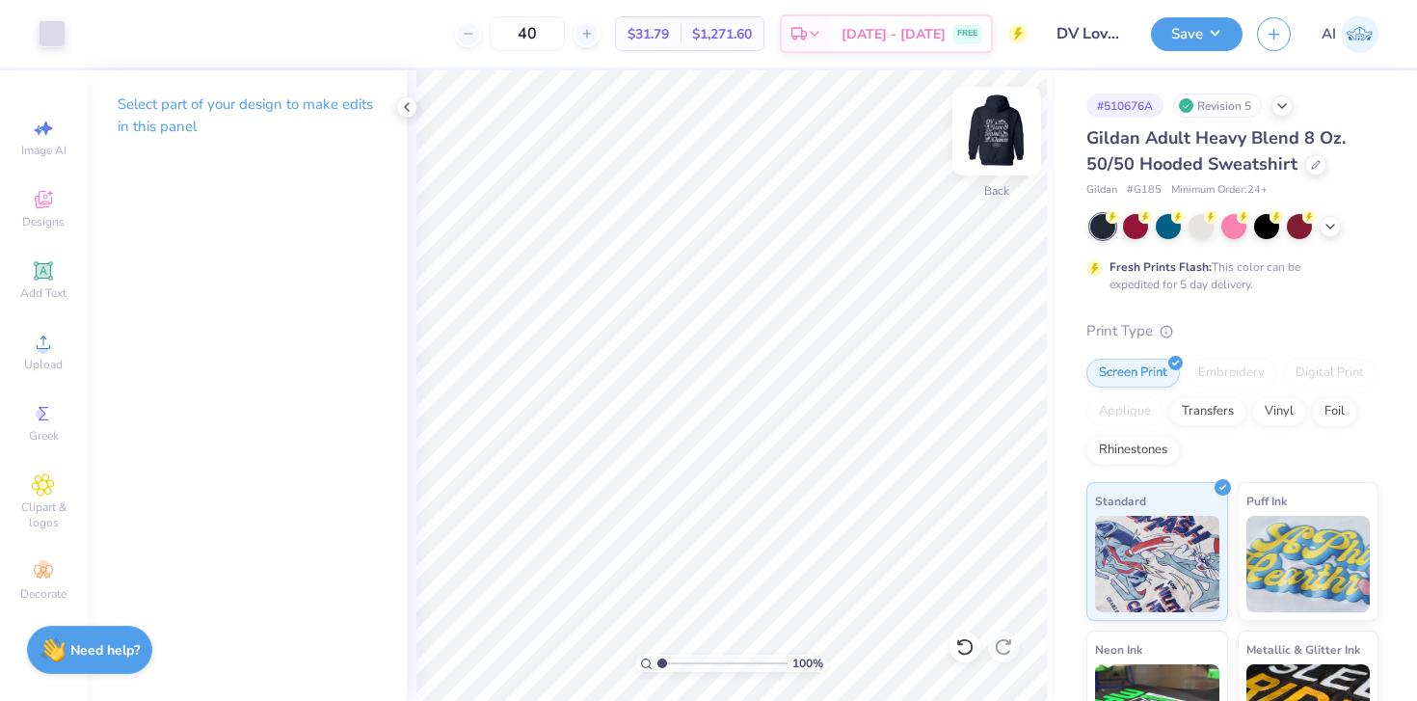
click at [976, 135] on img at bounding box center [996, 131] width 77 height 77
click at [983, 135] on img at bounding box center [996, 131] width 77 height 77
click at [1213, 19] on button "Save" at bounding box center [1197, 31] width 92 height 34
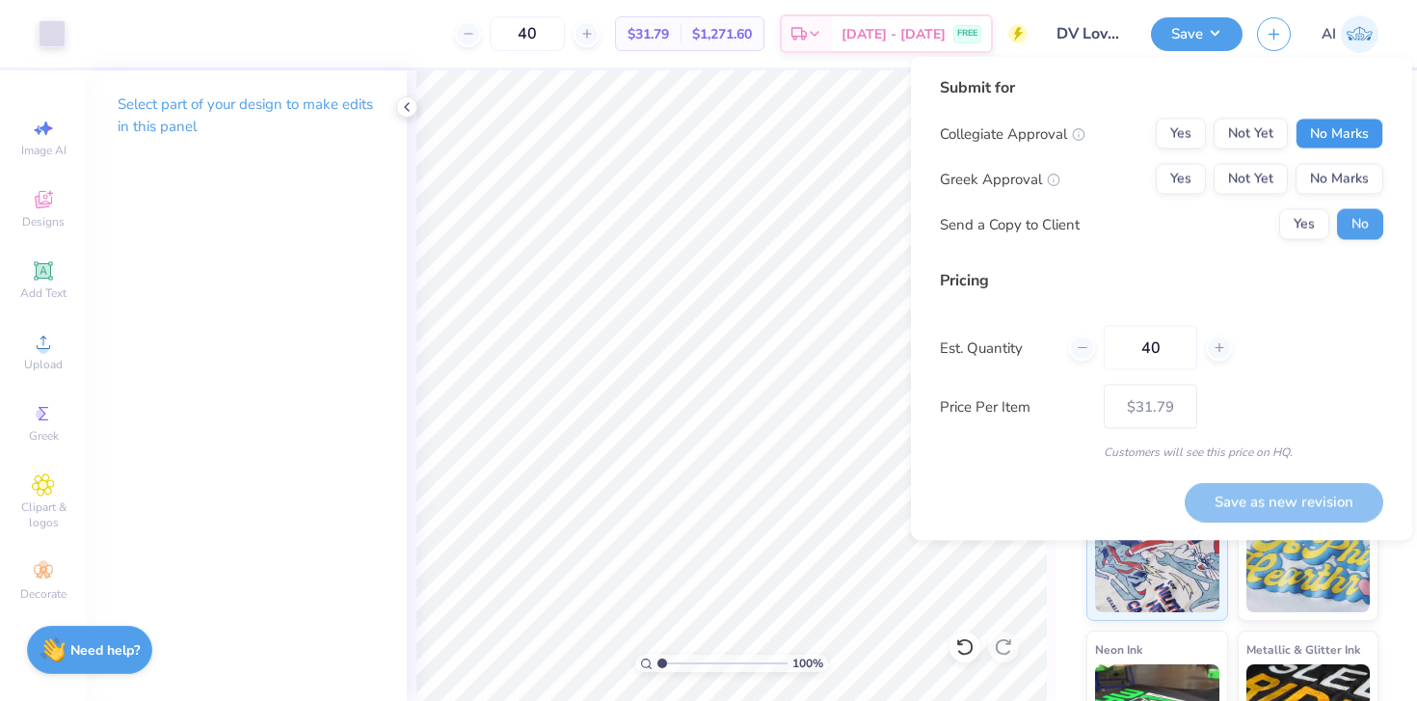
click at [1346, 137] on button "No Marks" at bounding box center [1339, 134] width 88 height 31
click at [1346, 175] on button "No Marks" at bounding box center [1339, 179] width 88 height 31
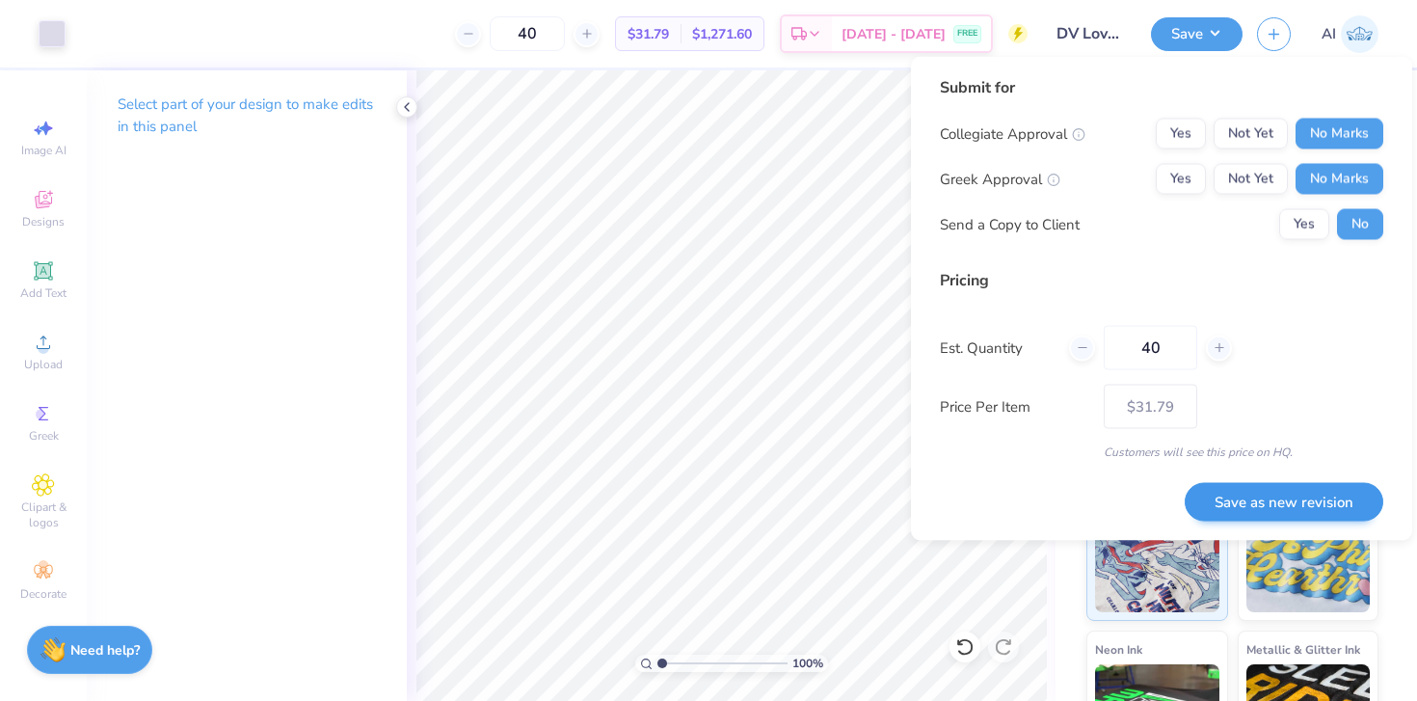
click at [1264, 487] on button "Save as new revision" at bounding box center [1283, 502] width 199 height 40
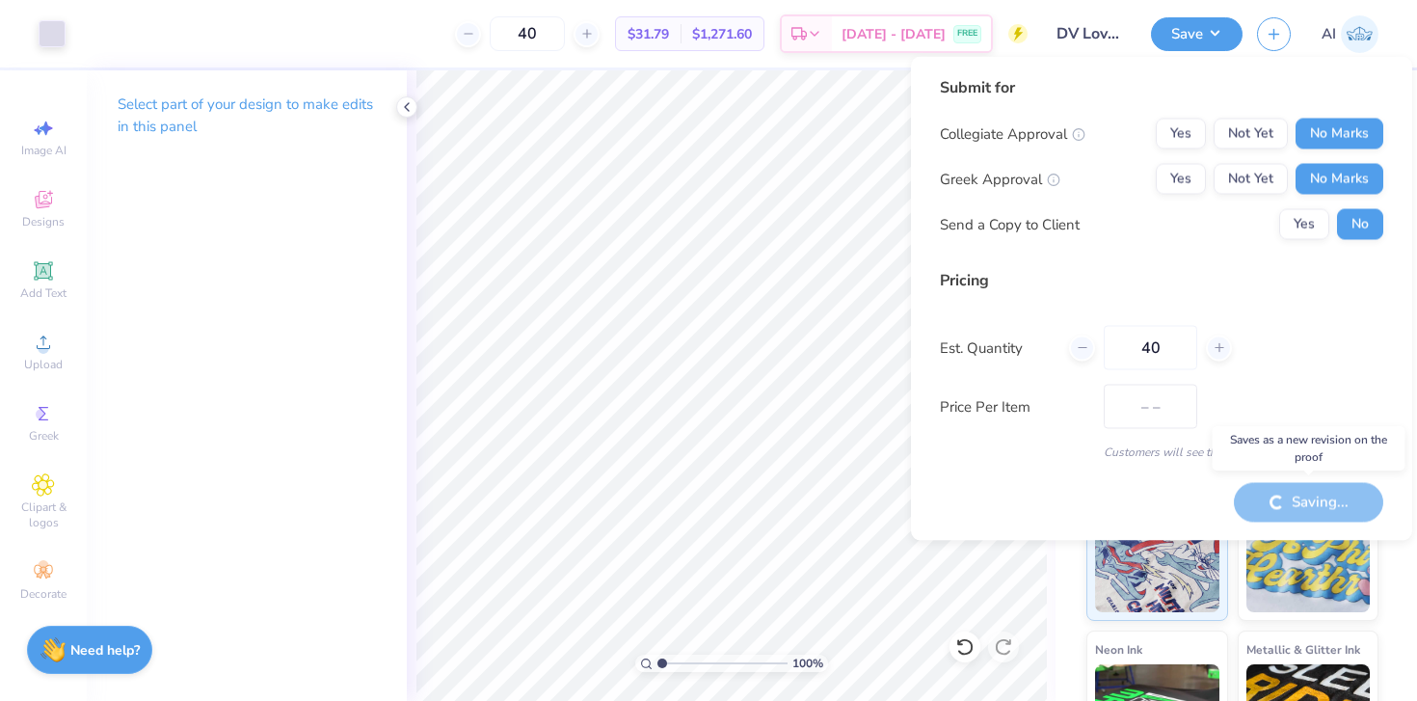
type input "$31.79"
